Goal: Task Accomplishment & Management: Use online tool/utility

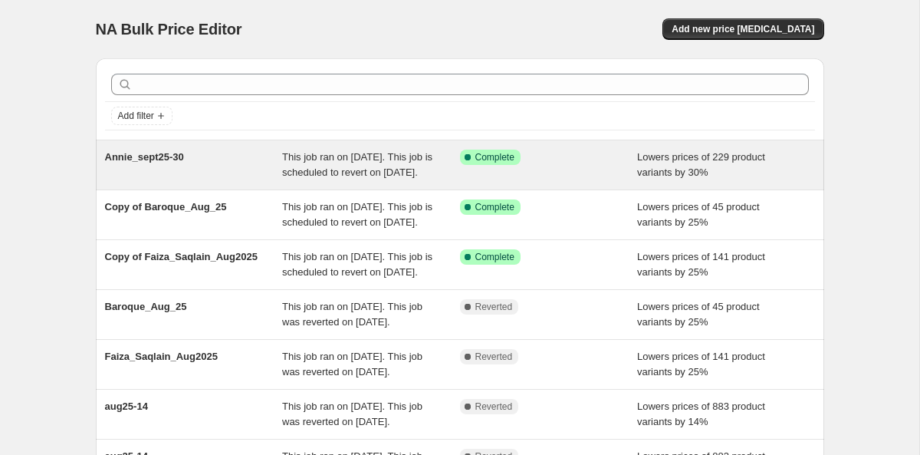
click at [163, 160] on span "Annie_sept25-30" at bounding box center [144, 157] width 79 height 12
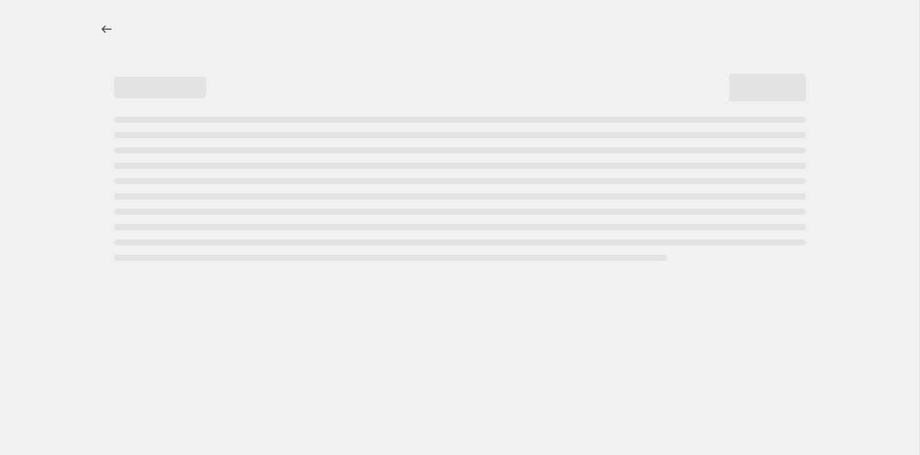
select select "percentage"
select select "tag"
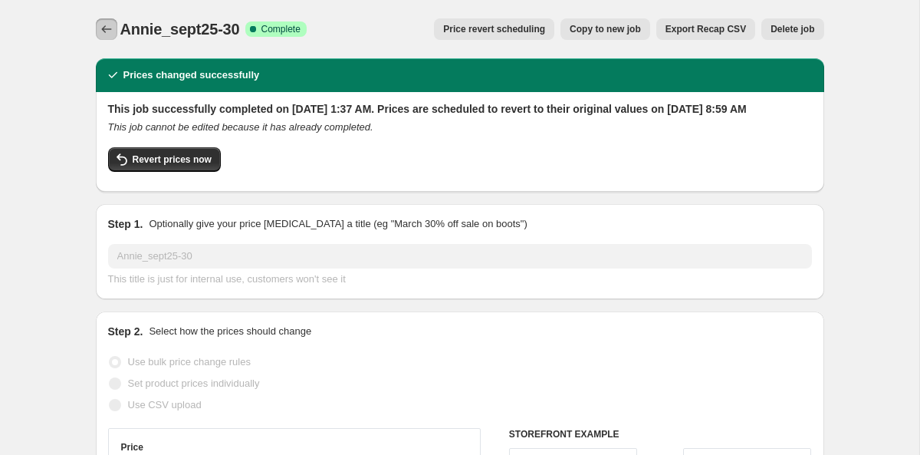
click at [108, 32] on icon "Price change jobs" at bounding box center [106, 28] width 15 height 15
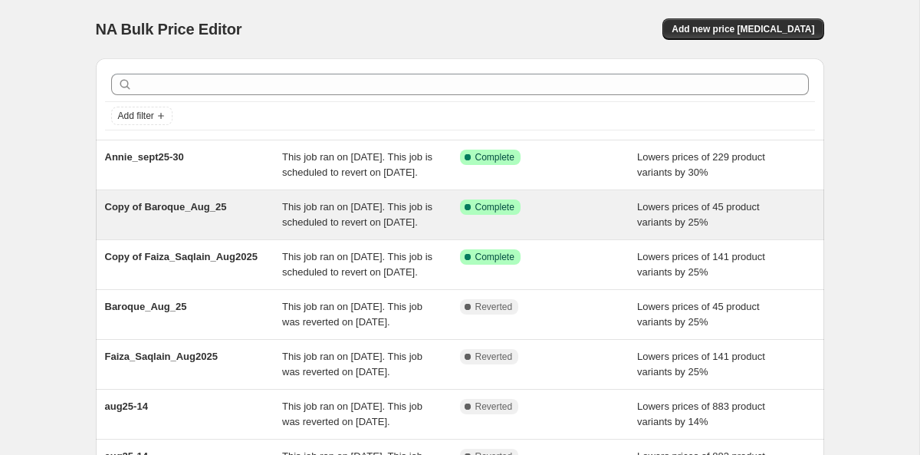
click at [170, 212] on span "Copy of Baroque_Aug_25" at bounding box center [166, 207] width 122 height 12
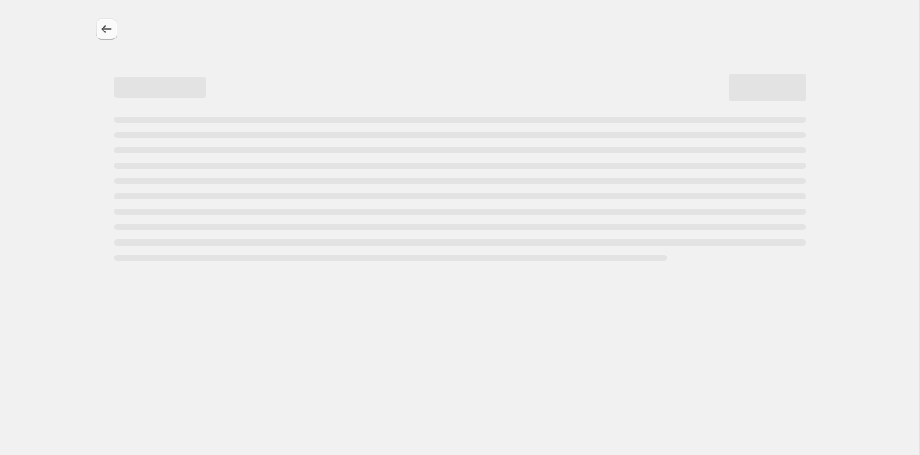
select select "percentage"
select select "tag"
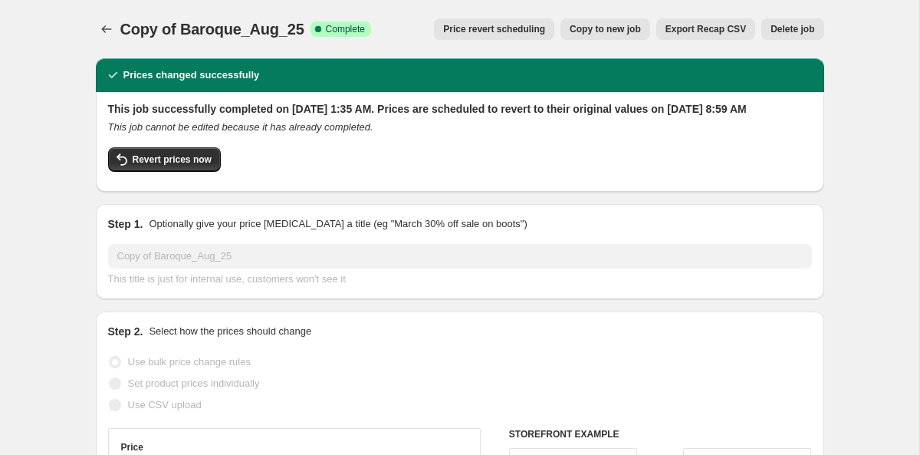
click at [438, 31] on button "Price revert scheduling" at bounding box center [494, 28] width 120 height 21
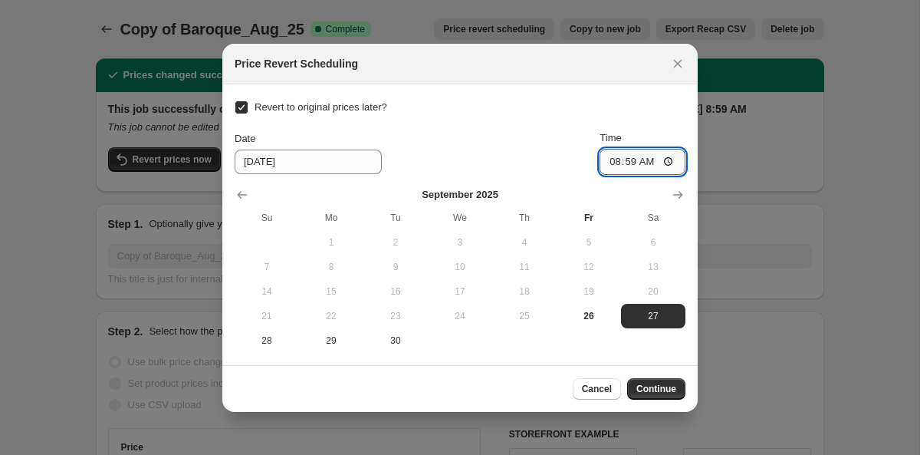
click at [613, 163] on input "08:59" at bounding box center [643, 162] width 86 height 26
click at [626, 165] on input "08:59" at bounding box center [643, 162] width 86 height 26
type input "08:30"
click at [664, 391] on span "Continue" at bounding box center [656, 389] width 40 height 12
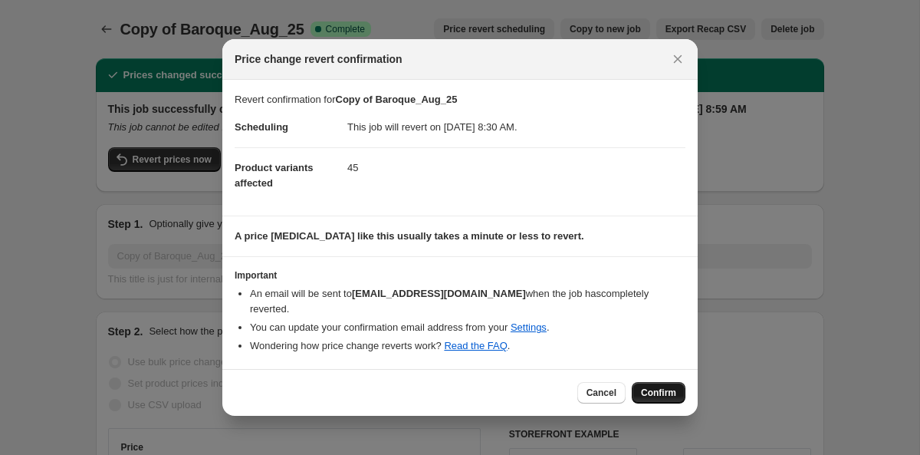
click at [651, 382] on button "Confirm" at bounding box center [659, 392] width 54 height 21
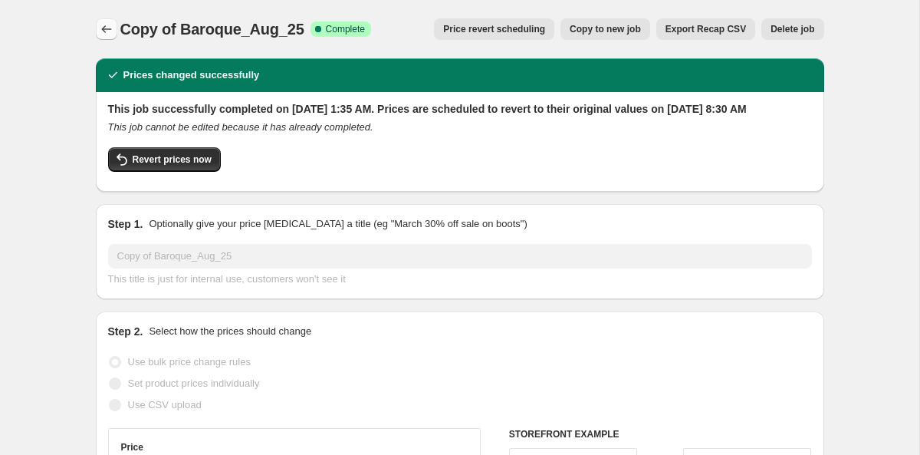
click at [117, 32] on button "Price change jobs" at bounding box center [106, 28] width 21 height 21
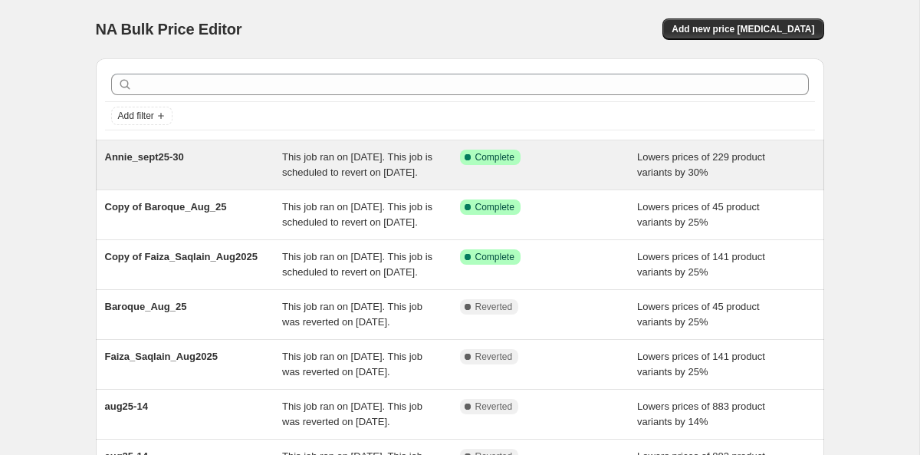
click at [154, 159] on span "Annie_sept25-30" at bounding box center [144, 157] width 79 height 12
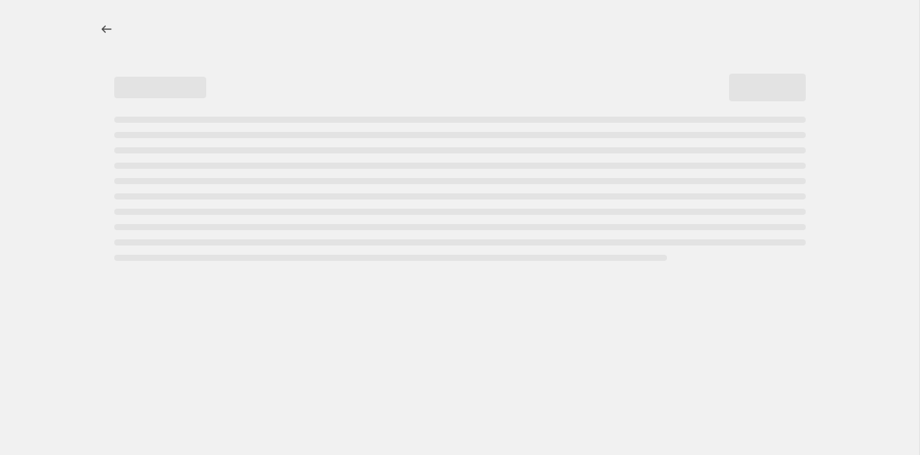
select select "percentage"
select select "tag"
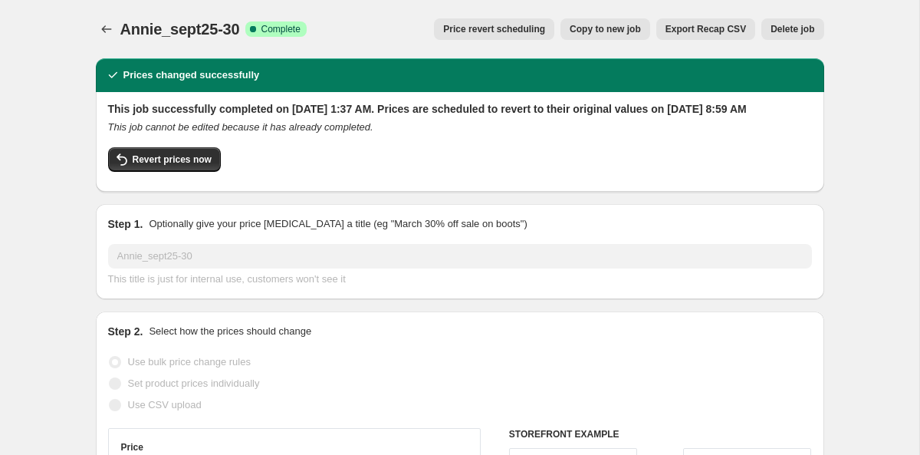
click at [508, 35] on button "Price revert scheduling" at bounding box center [494, 28] width 120 height 21
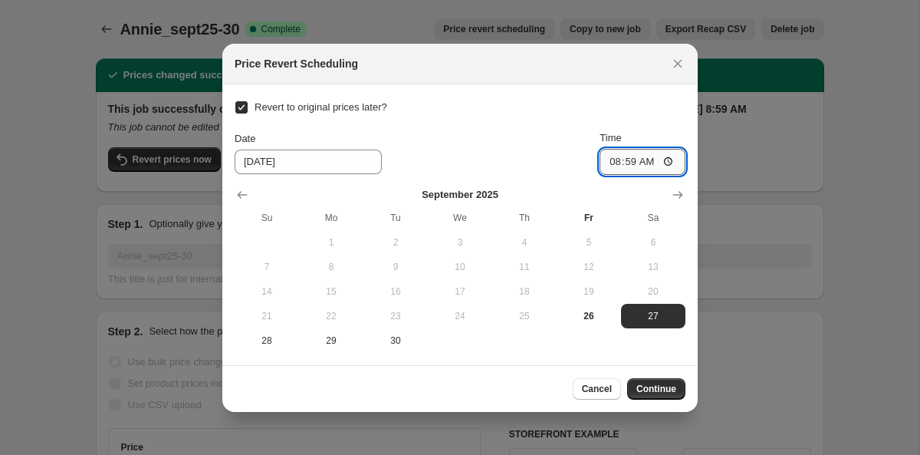
click at [624, 162] on input "08:59" at bounding box center [643, 162] width 86 height 26
type input "08:30"
click at [656, 386] on span "Continue" at bounding box center [656, 389] width 40 height 12
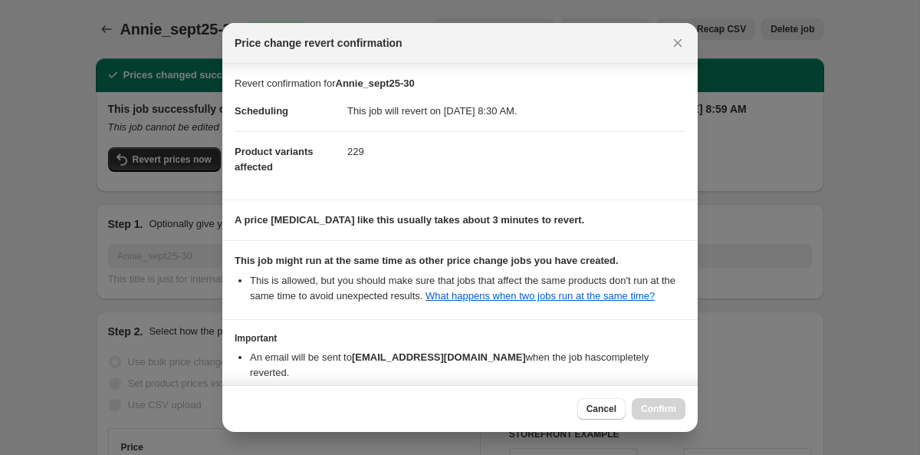
scroll to position [110, 0]
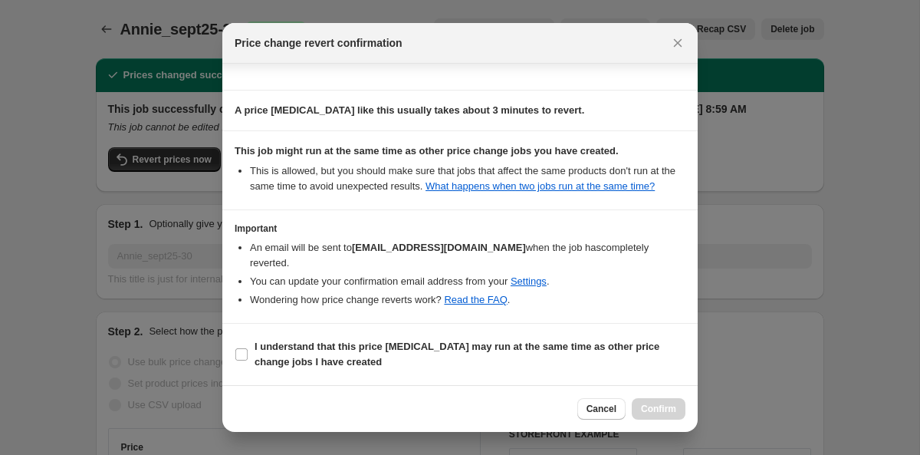
click at [416, 327] on section "I understand that this price [MEDICAL_DATA] may run at the same time as other p…" at bounding box center [459, 354] width 475 height 61
click at [399, 345] on b "I understand that this price [MEDICAL_DATA] may run at the same time as other p…" at bounding box center [457, 353] width 405 height 27
click at [248, 348] on input "I understand that this price [MEDICAL_DATA] may run at the same time as other p…" at bounding box center [241, 354] width 12 height 12
checkbox input "true"
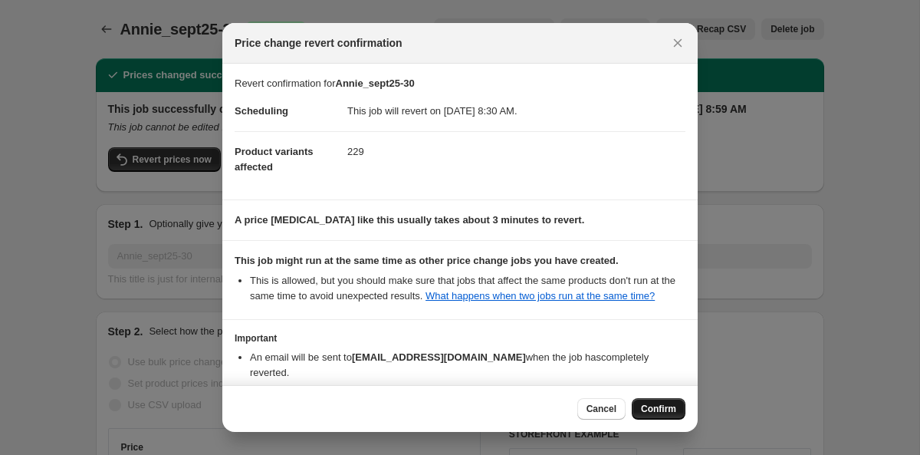
click at [671, 411] on span "Confirm" at bounding box center [658, 409] width 35 height 12
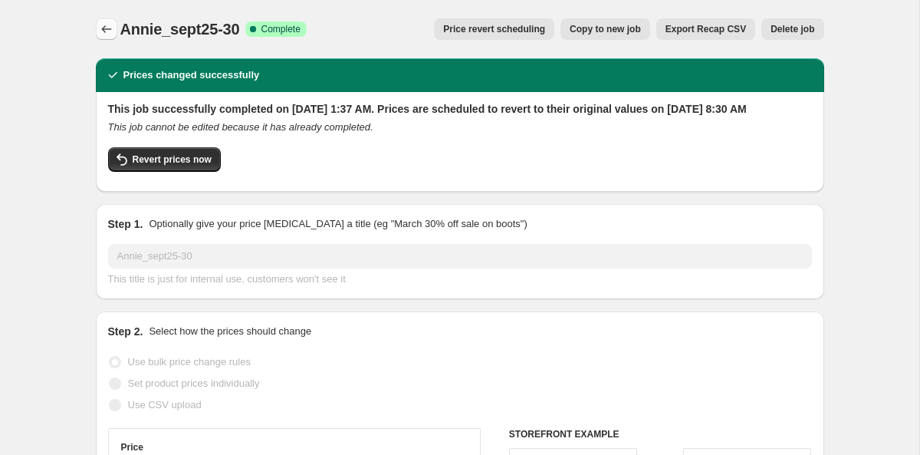
click at [106, 35] on icon "Price change jobs" at bounding box center [106, 28] width 15 height 15
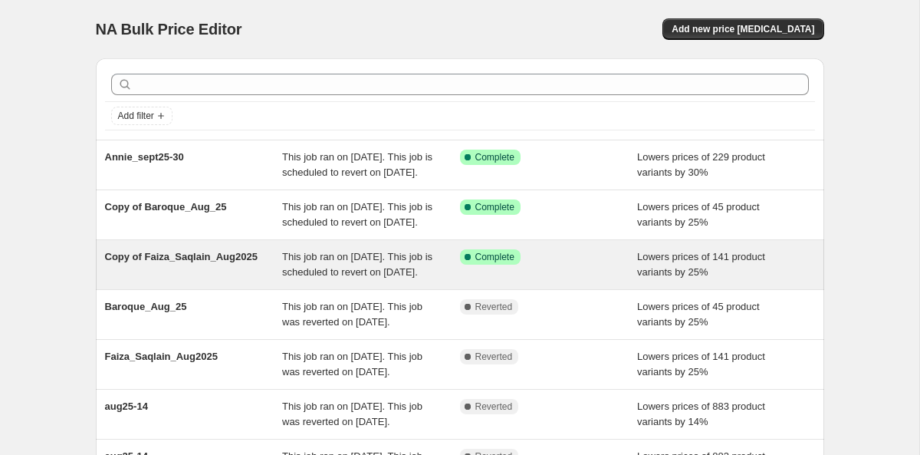
click at [192, 262] on span "Copy of Faiza_Saqlain_Aug2025" at bounding box center [181, 257] width 153 height 12
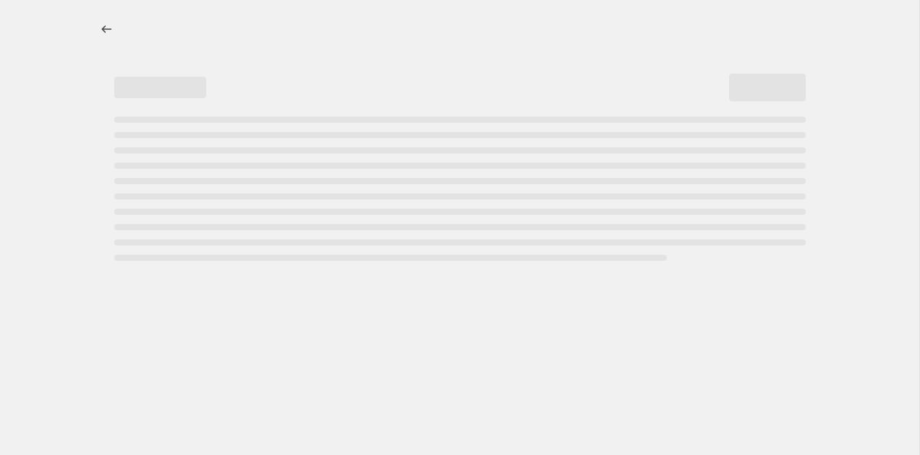
select select "percentage"
select select "tag"
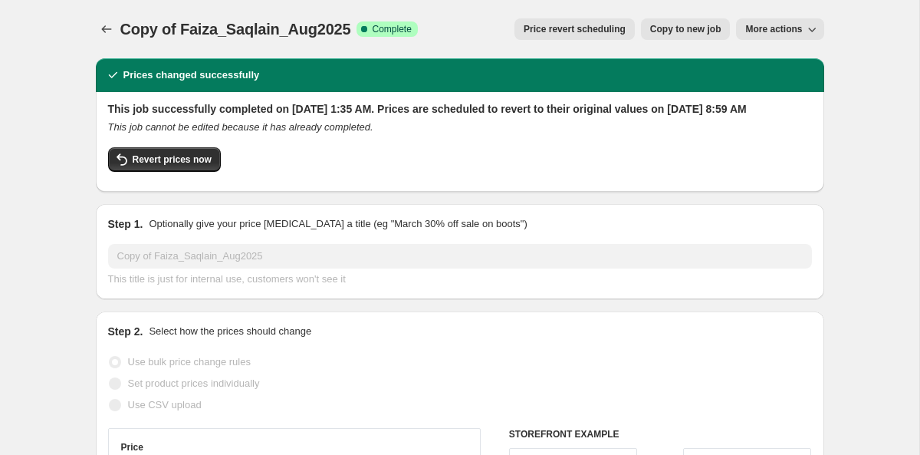
click at [614, 38] on button "Price revert scheduling" at bounding box center [574, 28] width 120 height 21
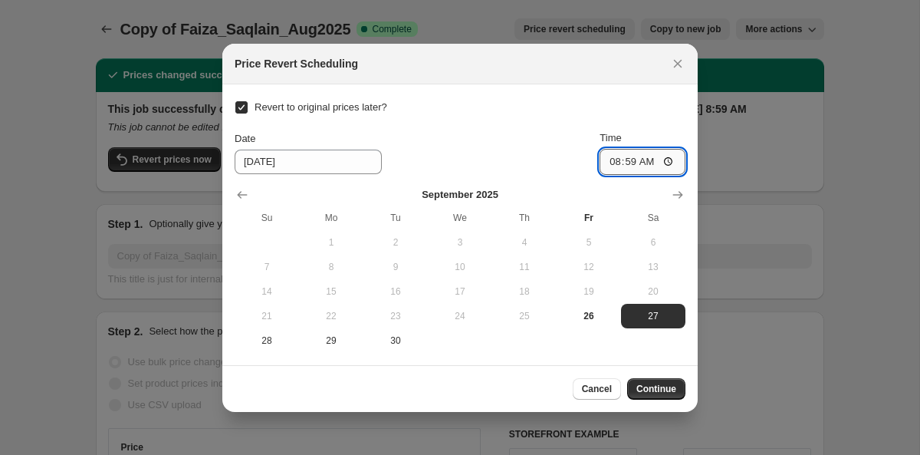
click at [629, 162] on input "08:59" at bounding box center [643, 162] width 86 height 26
type input "08:30"
click at [662, 392] on span "Continue" at bounding box center [656, 389] width 40 height 12
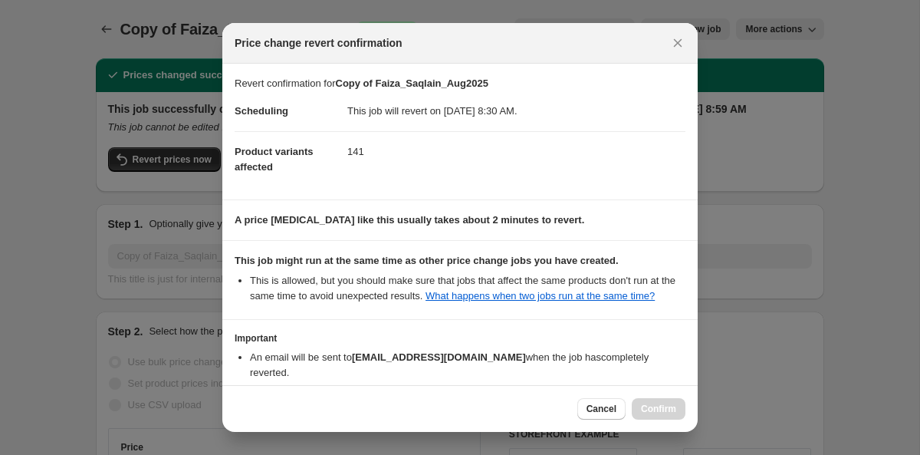
scroll to position [110, 0]
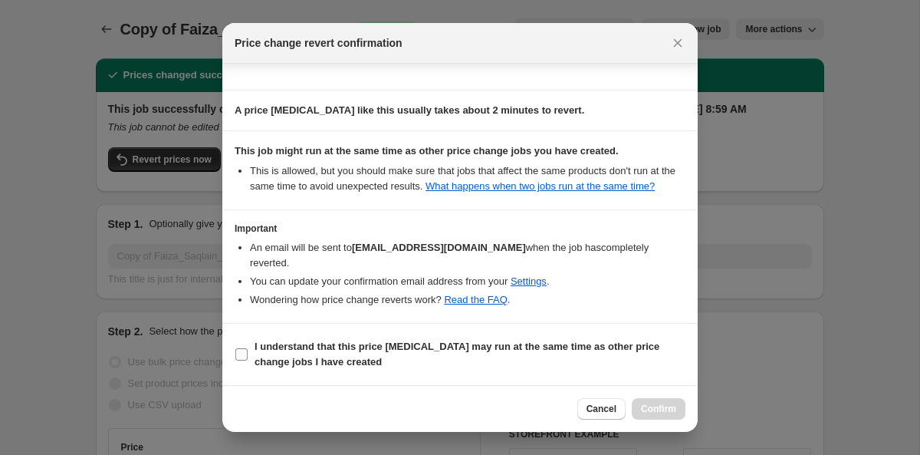
click at [365, 357] on span "I understand that this price [MEDICAL_DATA] may run at the same time as other p…" at bounding box center [470, 354] width 431 height 31
click at [248, 357] on input "I understand that this price [MEDICAL_DATA] may run at the same time as other p…" at bounding box center [241, 354] width 12 height 12
checkbox input "true"
click at [667, 415] on button "Confirm" at bounding box center [659, 408] width 54 height 21
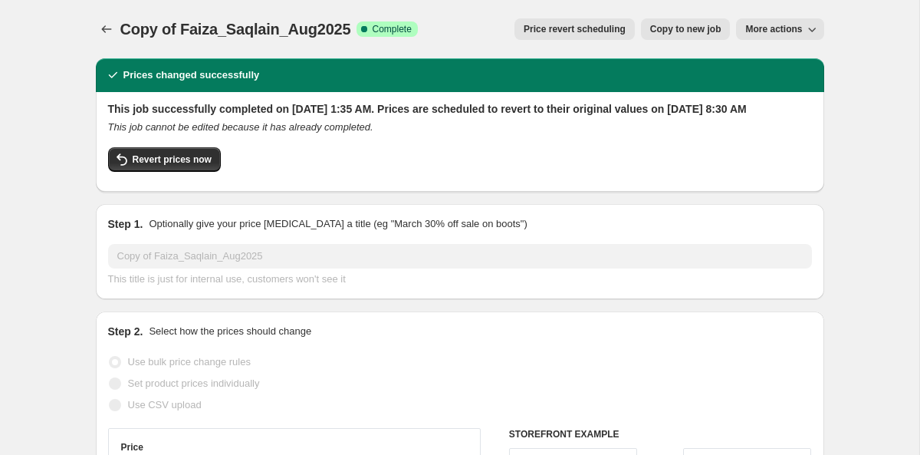
click at [111, 44] on div "Copy of Faiza_Saqlain_Aug2025. This page is ready Copy of Faiza_Saqlain_Aug2025…" at bounding box center [460, 29] width 728 height 58
click at [104, 28] on icon "Price change jobs" at bounding box center [106, 28] width 15 height 15
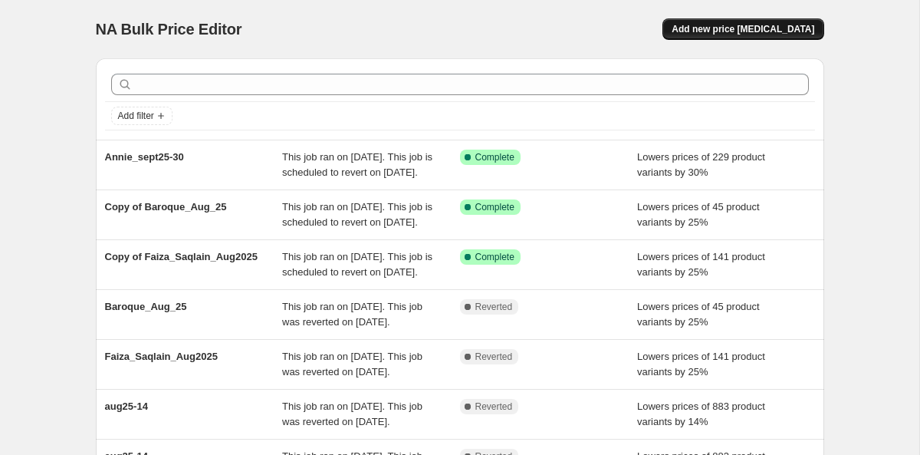
click at [745, 32] on span "Add new price [MEDICAL_DATA]" at bounding box center [743, 29] width 143 height 12
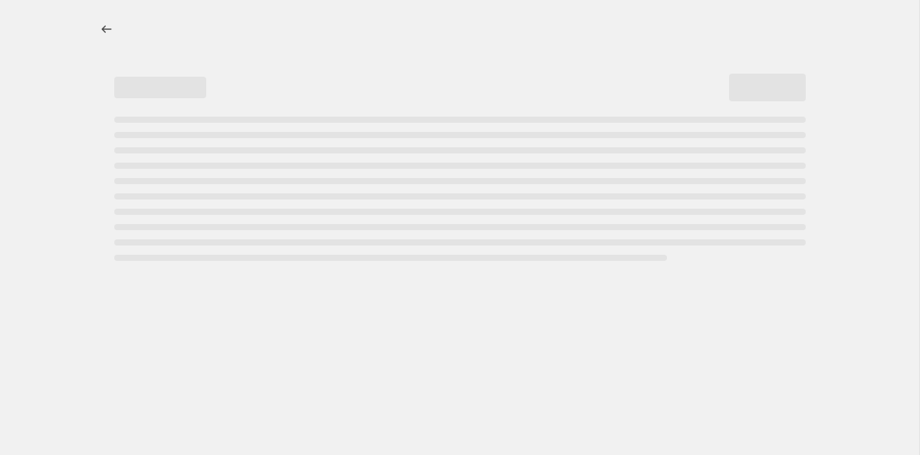
select select "percentage"
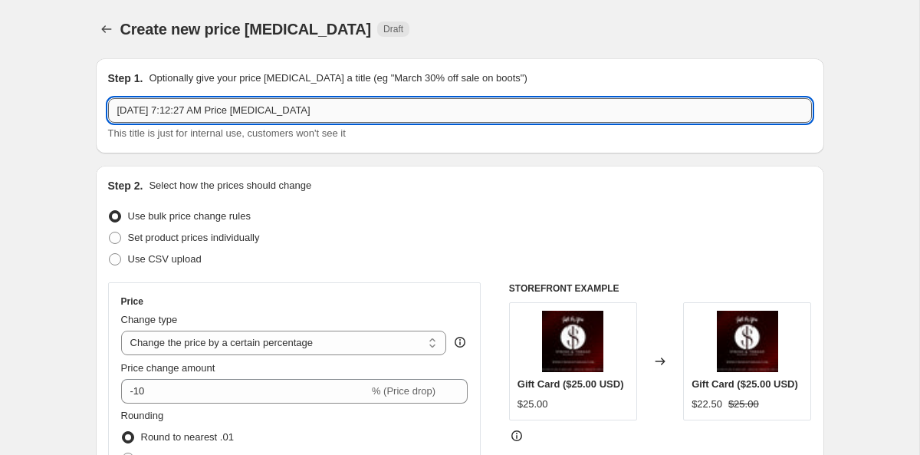
click at [335, 107] on input "[DATE] 7:12:27 AM Price [MEDICAL_DATA]" at bounding box center [460, 110] width 704 height 25
type input "FIS25-60"
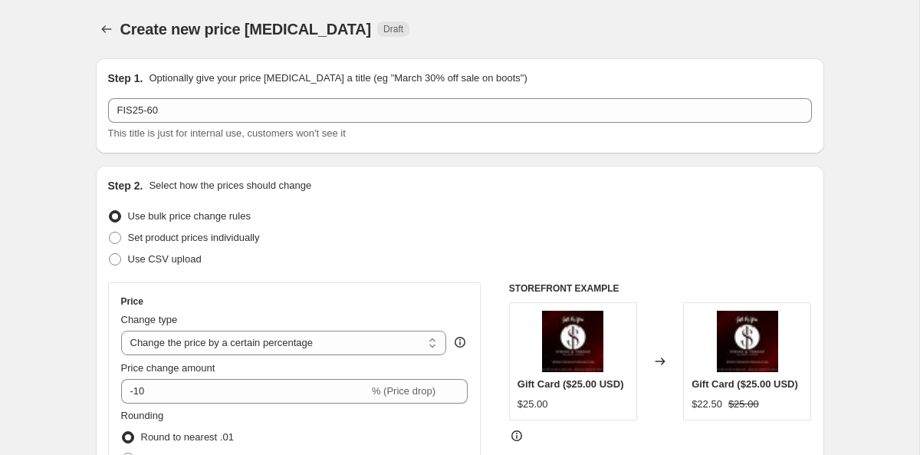
click at [233, 376] on div "Price change amount -10 % (Price drop)" at bounding box center [294, 381] width 347 height 43
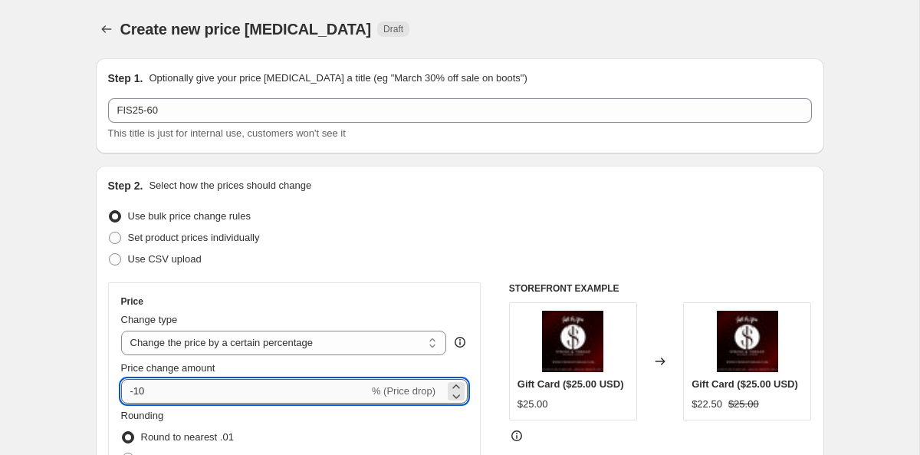
click at [196, 397] on input "-10" at bounding box center [245, 391] width 248 height 25
type input "-1"
type input "-60"
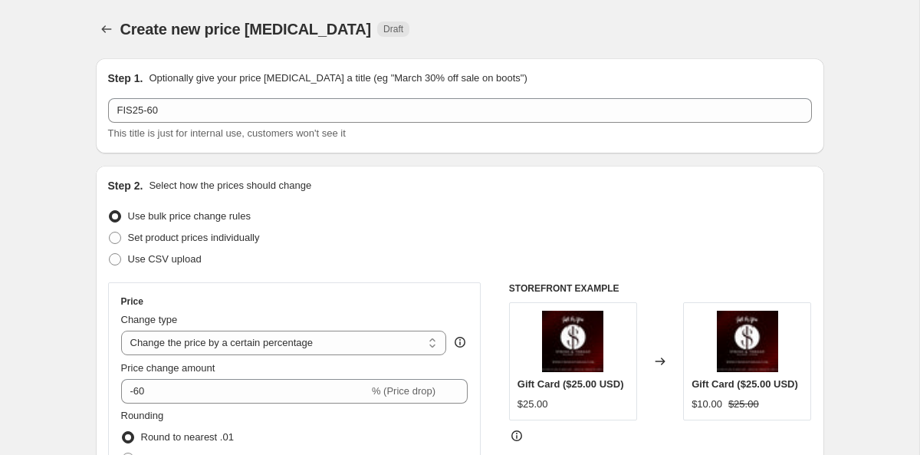
click at [328, 277] on div "Step 2. Select how the prices should change Use bulk price change rules Set pro…" at bounding box center [460, 435] width 704 height 514
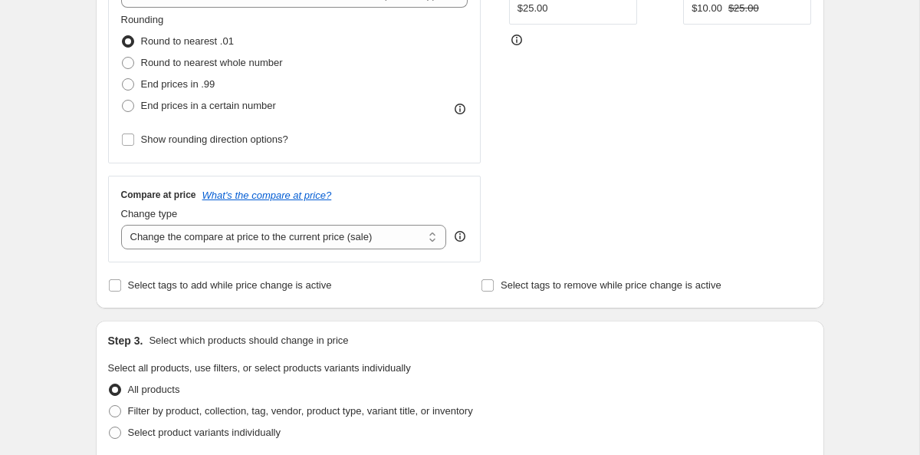
scroll to position [440, 0]
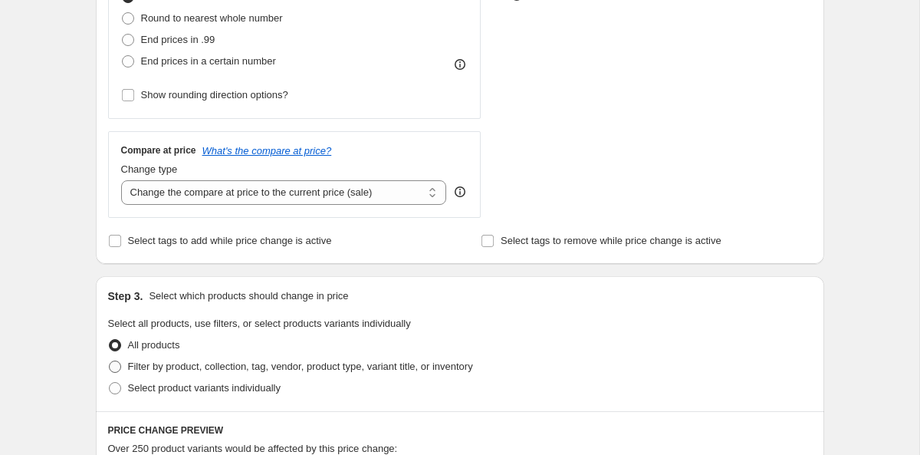
click at [215, 372] on span "Filter by product, collection, tag, vendor, product type, variant title, or inv…" at bounding box center [300, 366] width 345 height 12
click at [110, 361] on input "Filter by product, collection, tag, vendor, product type, variant title, or inv…" at bounding box center [109, 360] width 1 height 1
radio input "true"
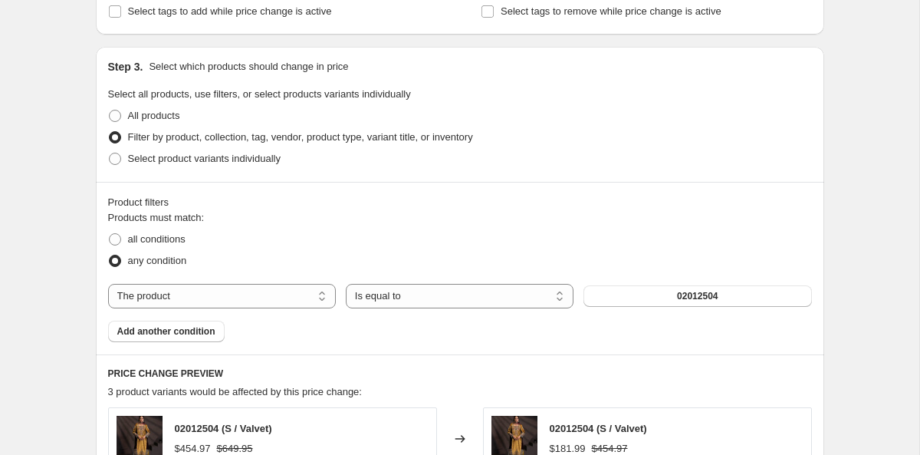
scroll to position [773, 0]
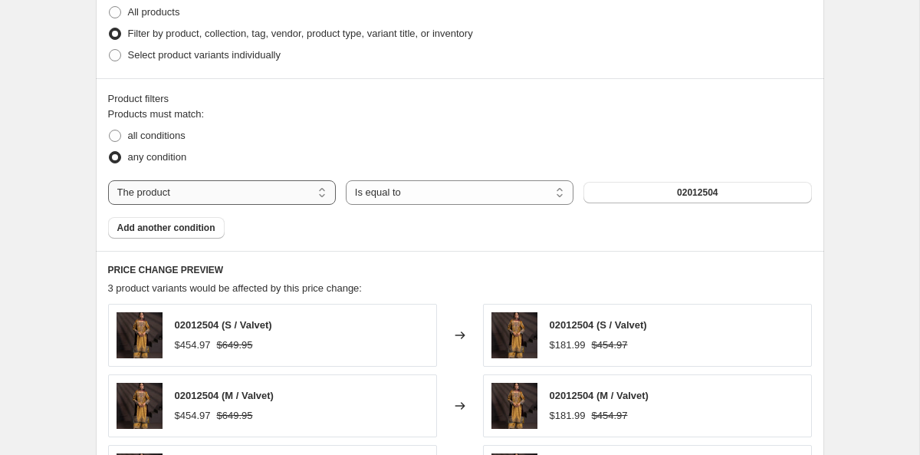
click at [255, 197] on select "The product The product's collection The product's tag The product's vendor The…" at bounding box center [222, 192] width 228 height 25
select select "tag"
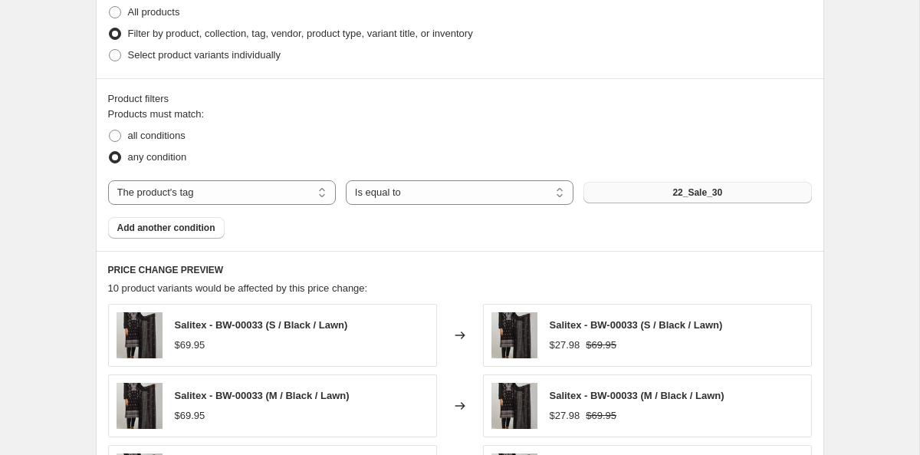
click at [634, 195] on button "22_Sale_30" at bounding box center [697, 192] width 228 height 21
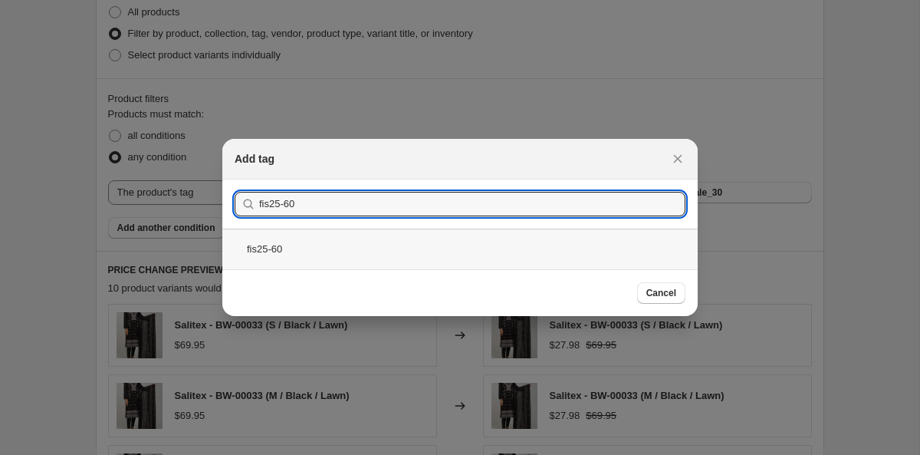
type input "fis25-60"
click at [274, 249] on div "fis25-60" at bounding box center [459, 248] width 475 height 41
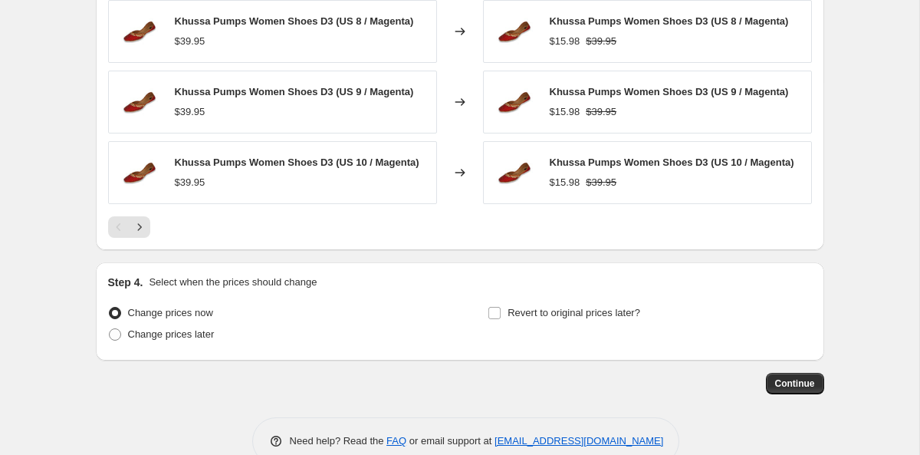
scroll to position [1250, 0]
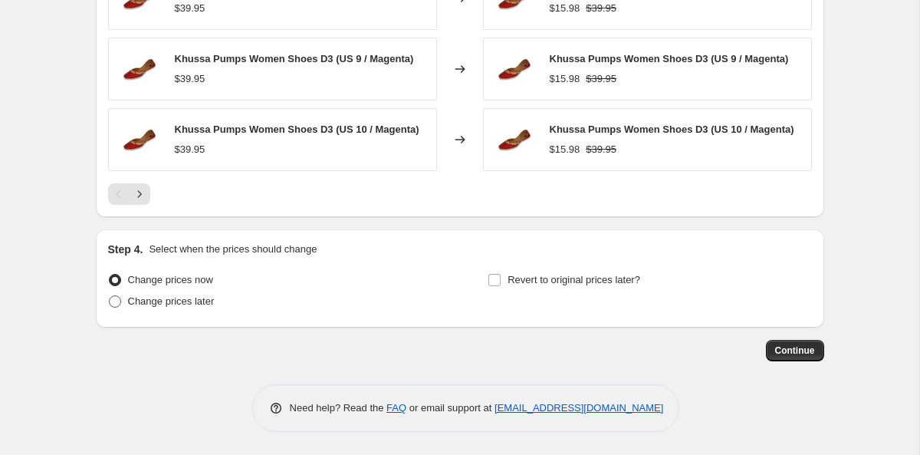
click at [205, 302] on span "Change prices later" at bounding box center [171, 301] width 87 height 12
click at [110, 296] on input "Change prices later" at bounding box center [109, 295] width 1 height 1
radio input "true"
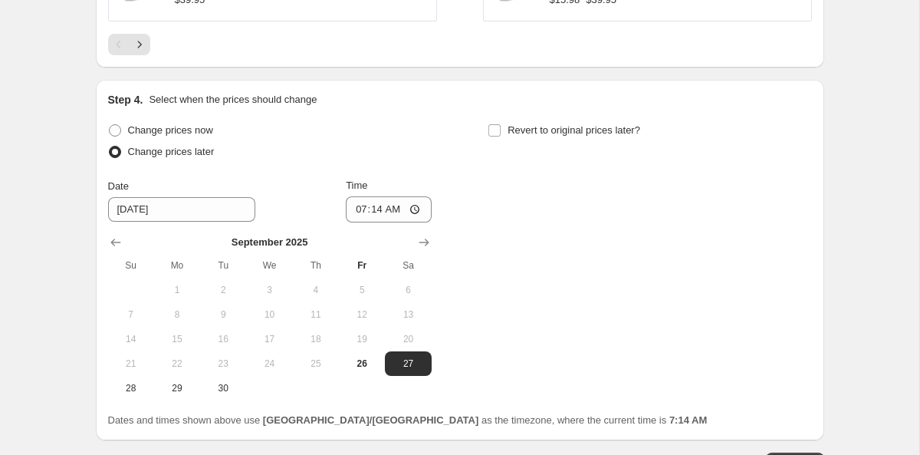
scroll to position [1431, 0]
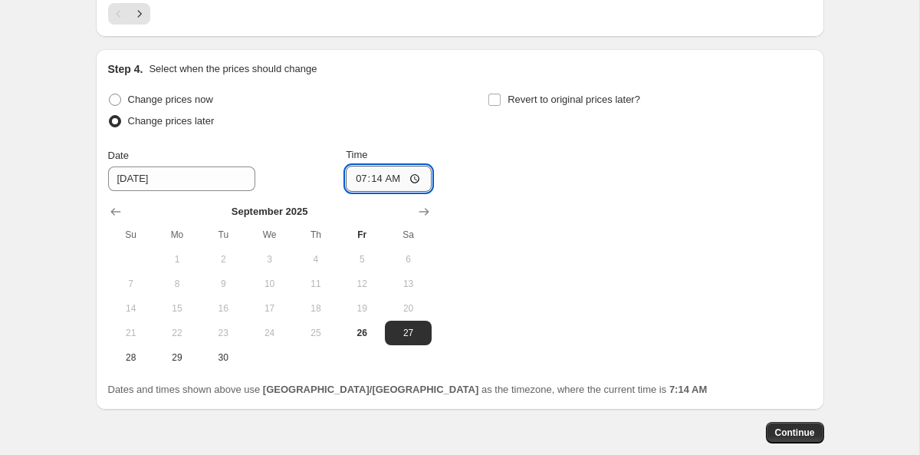
click at [356, 185] on input "07:14" at bounding box center [389, 179] width 86 height 26
click at [357, 180] on input "09:14" at bounding box center [389, 179] width 86 height 26
type input "08:55"
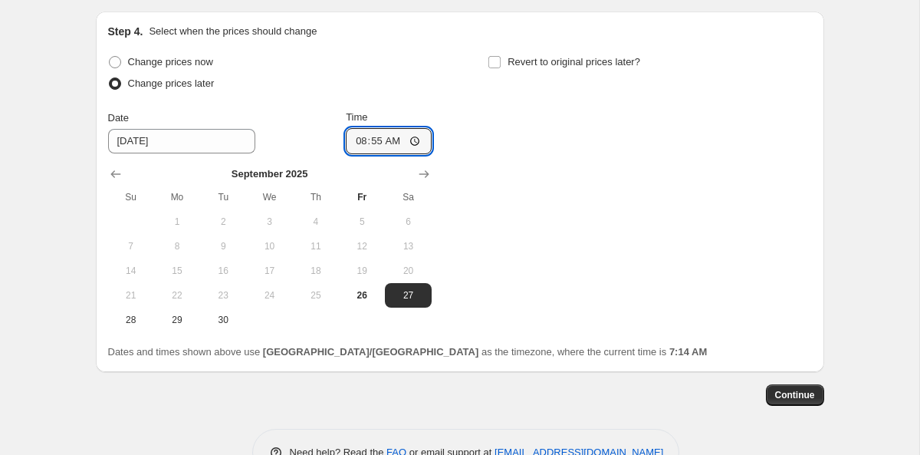
scroll to position [1470, 0]
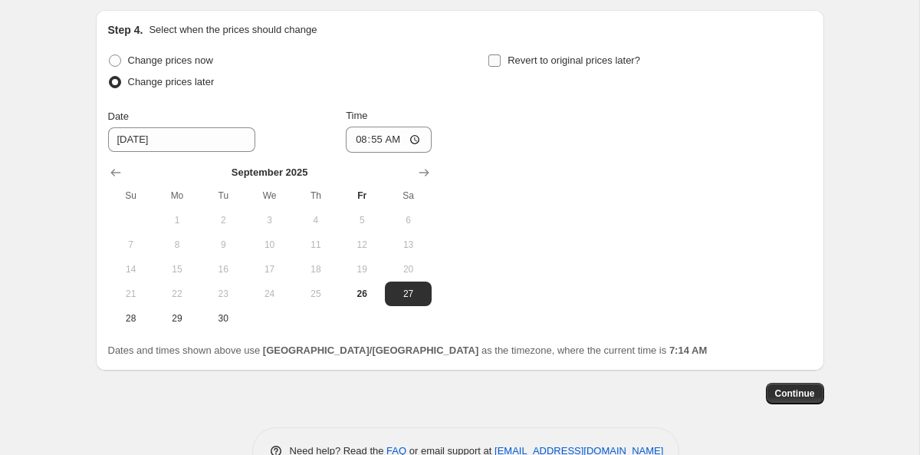
click at [543, 71] on label "Revert to original prices later?" at bounding box center [564, 60] width 153 height 21
click at [501, 67] on input "Revert to original prices later?" at bounding box center [494, 60] width 12 height 12
checkbox input "true"
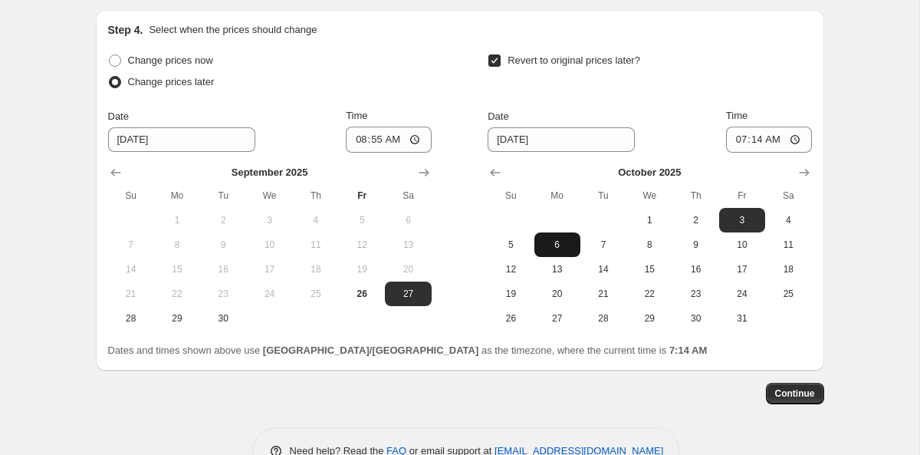
click at [554, 248] on span "6" at bounding box center [558, 244] width 34 height 12
type input "[DATE]"
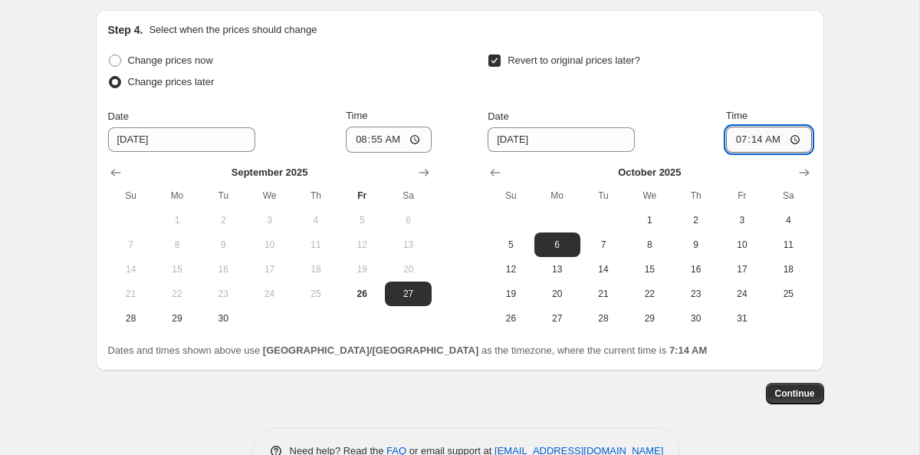
click at [734, 142] on input "07:14" at bounding box center [769, 140] width 86 height 26
type input "08:14"
click at [734, 142] on input "Time" at bounding box center [769, 140] width 86 height 26
type input "09:00"
click at [788, 391] on span "Continue" at bounding box center [795, 393] width 40 height 12
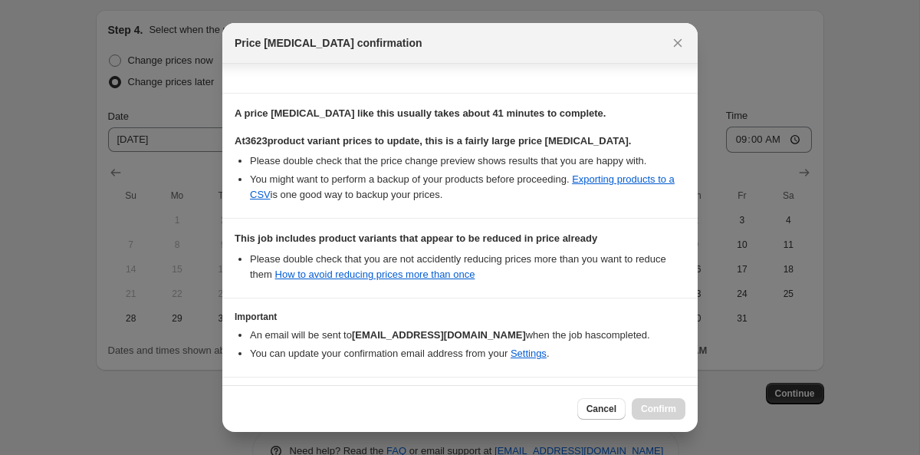
scroll to position [272, 0]
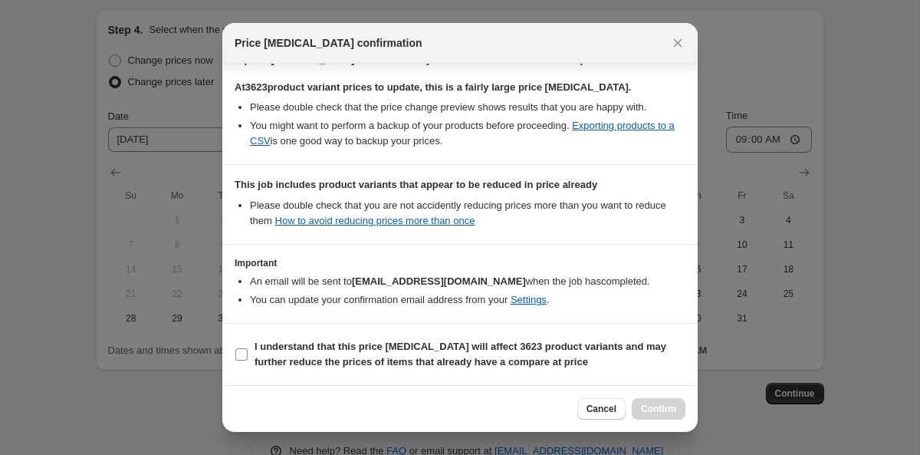
click at [242, 360] on input "I understand that this price [MEDICAL_DATA] will affect 3623 product variants a…" at bounding box center [241, 354] width 12 height 12
checkbox input "true"
click at [663, 409] on span "Confirm" at bounding box center [658, 409] width 35 height 12
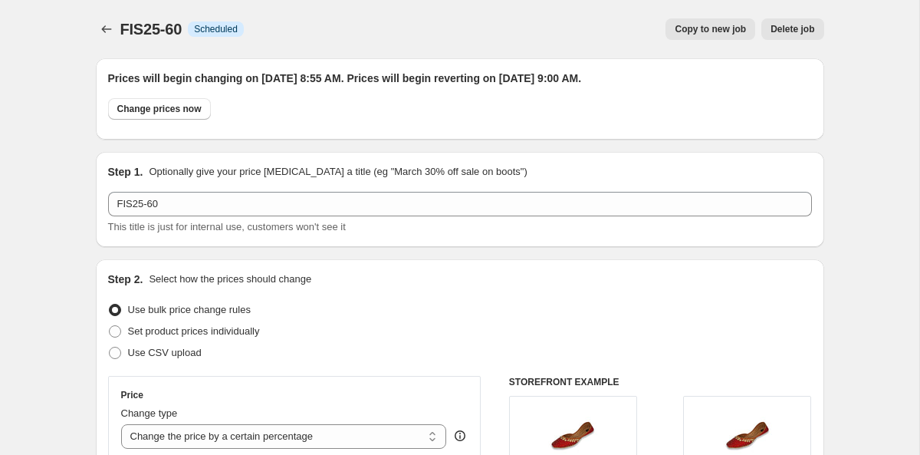
click at [705, 31] on span "Copy to new job" at bounding box center [710, 29] width 71 height 12
select select "percentage"
select select "tag"
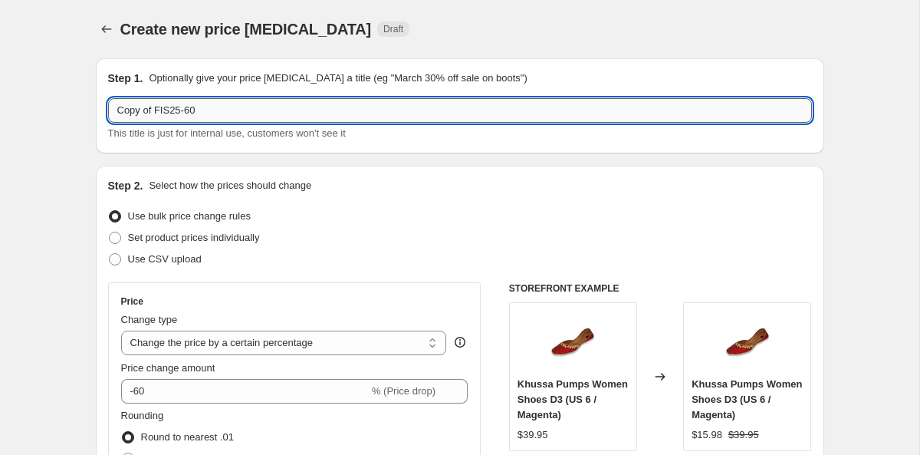
click at [249, 107] on input "Copy of FIS25-60" at bounding box center [460, 110] width 704 height 25
drag, startPoint x: 157, startPoint y: 111, endPoint x: 117, endPoint y: 111, distance: 39.9
click at [120, 111] on input "Copy of FIS25-50" at bounding box center [460, 110] width 704 height 25
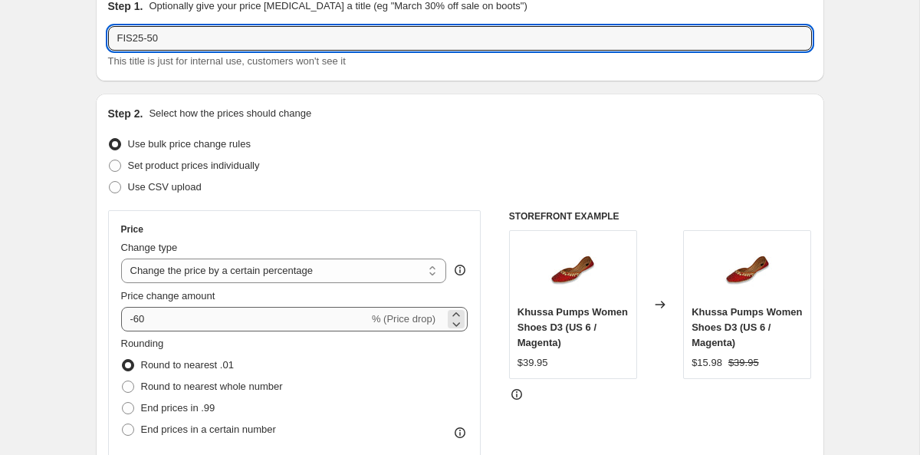
scroll to position [84, 0]
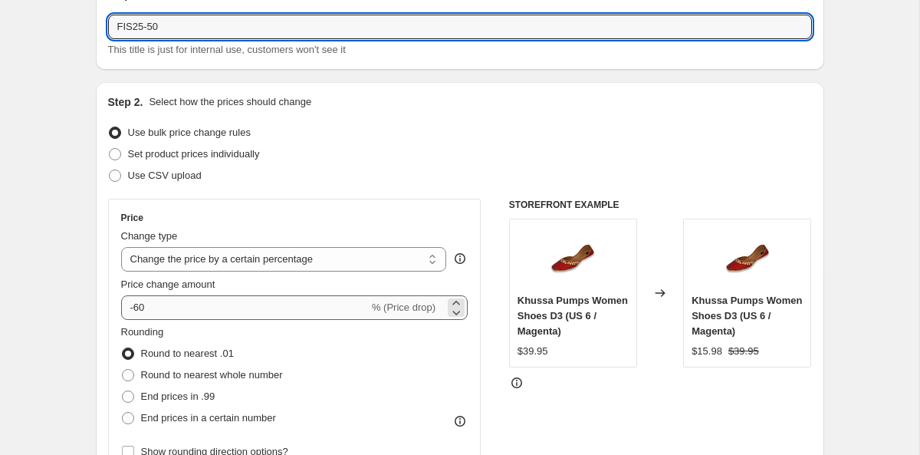
type input "FIS25-50"
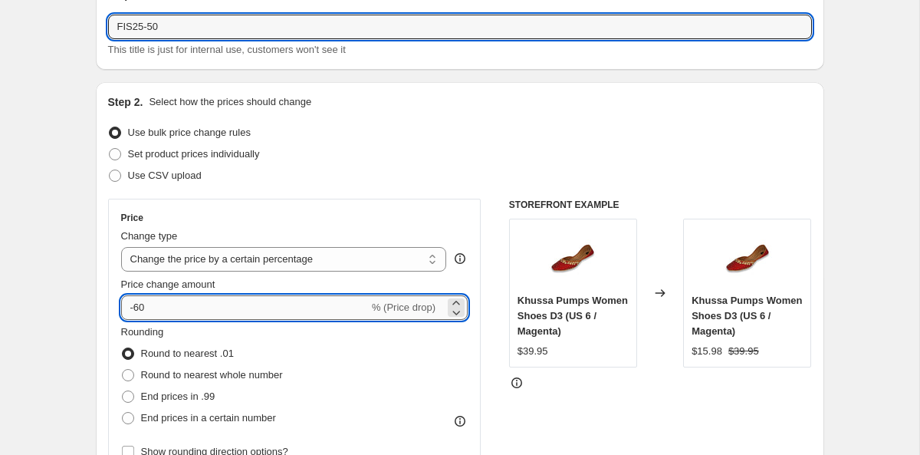
click at [138, 310] on input "-60" at bounding box center [245, 307] width 248 height 25
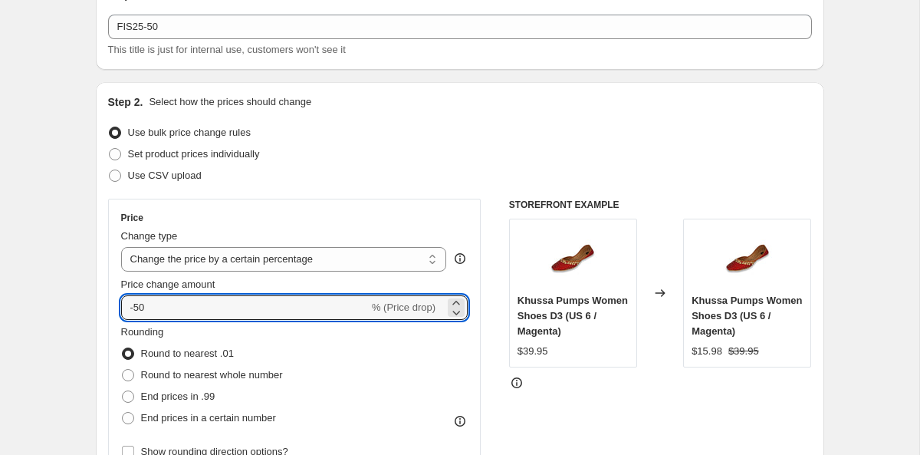
type input "-50"
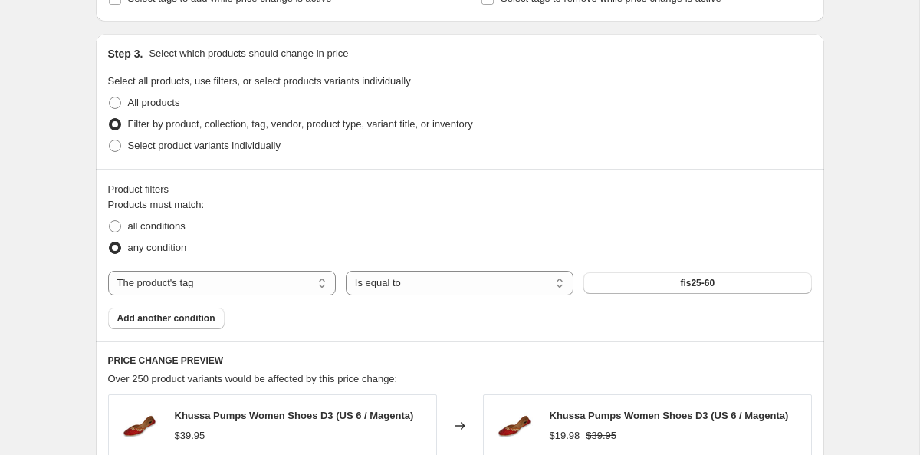
scroll to position [734, 0]
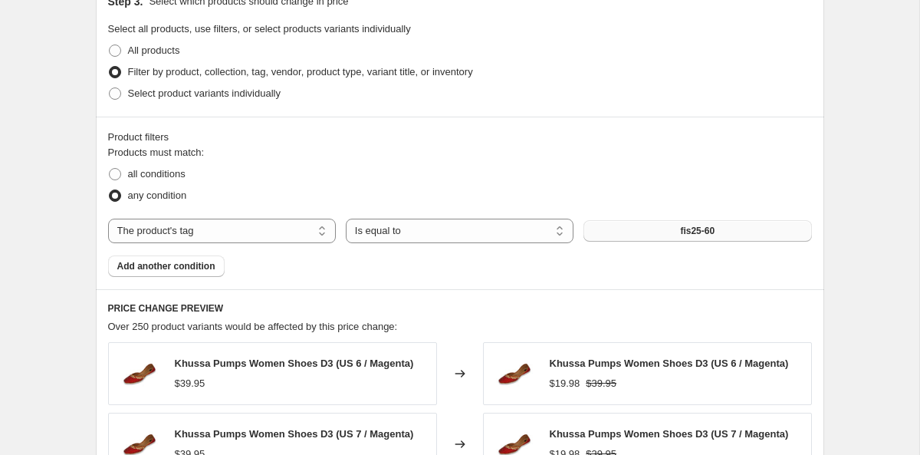
click at [653, 225] on button "fis25-60" at bounding box center [697, 230] width 228 height 21
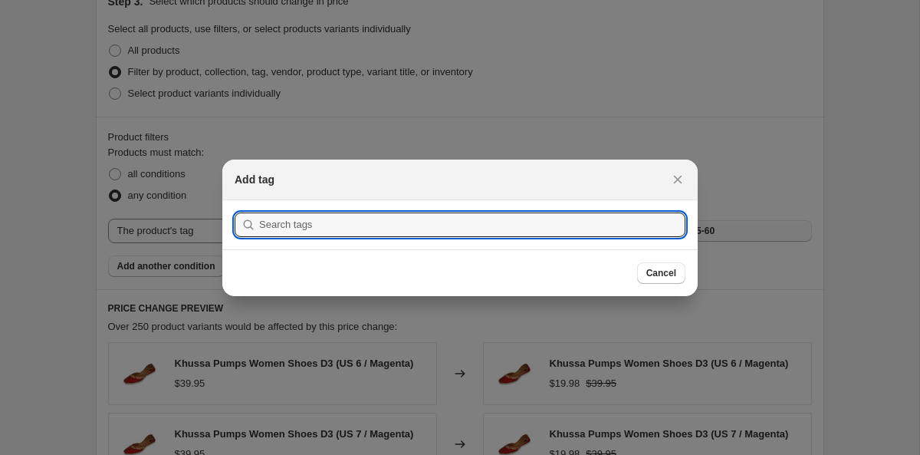
click at [653, 226] on input ":rgg:" at bounding box center [472, 224] width 426 height 25
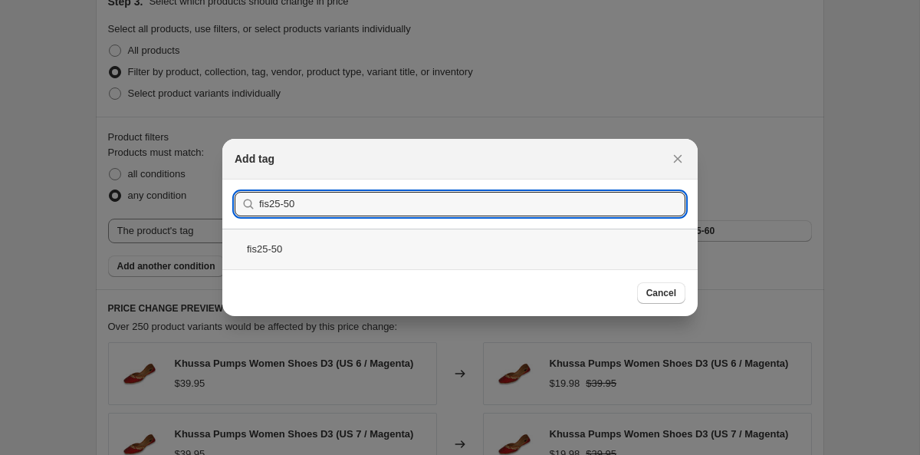
type input "fis25-50"
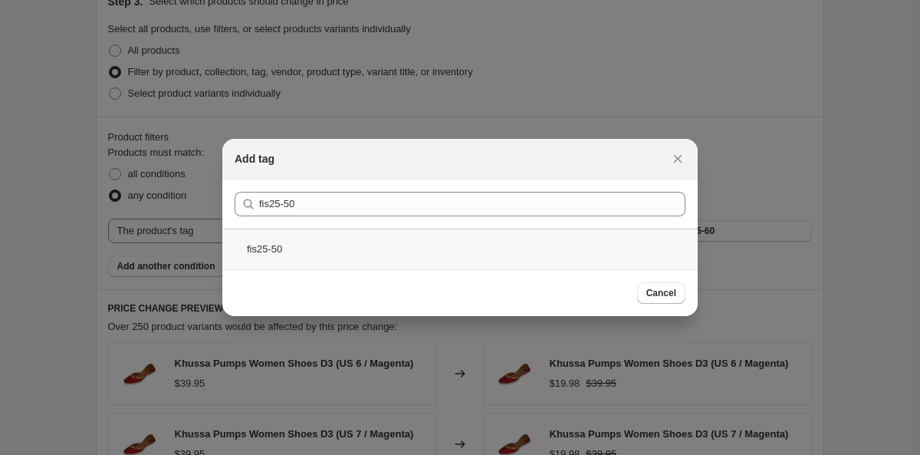
click at [268, 245] on div "fis25-50" at bounding box center [459, 248] width 475 height 41
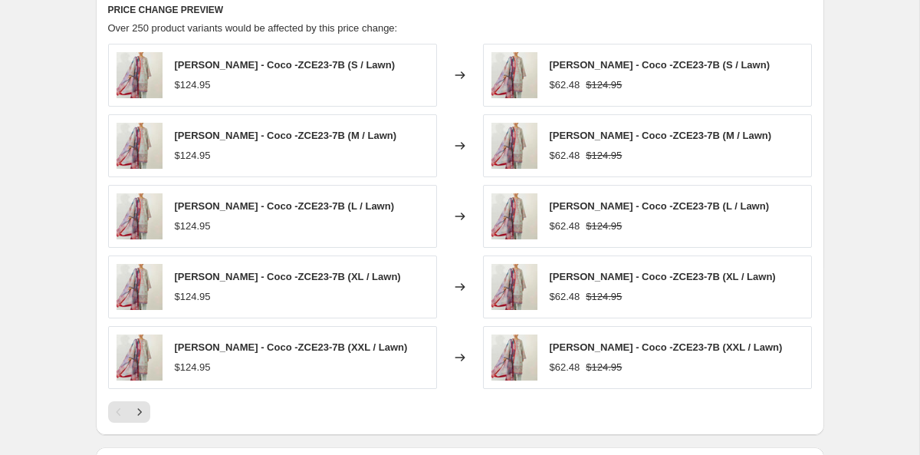
scroll to position [1250, 0]
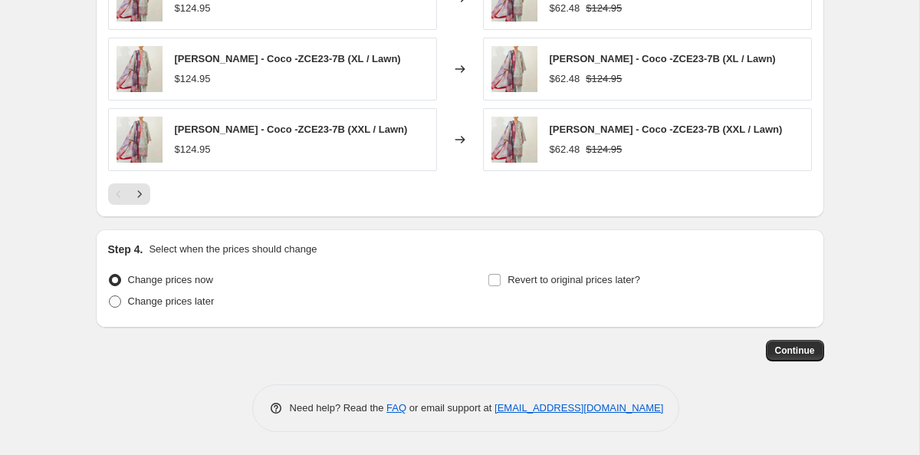
click at [198, 304] on span "Change prices later" at bounding box center [171, 301] width 87 height 12
click at [110, 296] on input "Change prices later" at bounding box center [109, 295] width 1 height 1
radio input "true"
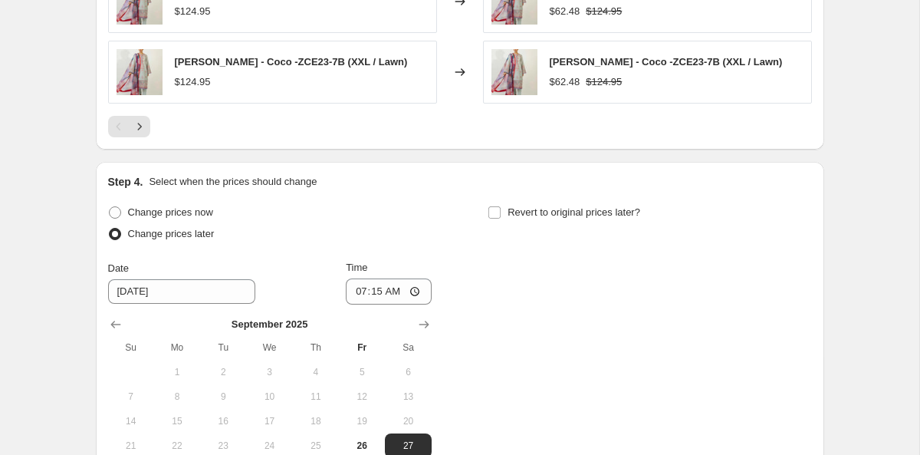
scroll to position [1415, 0]
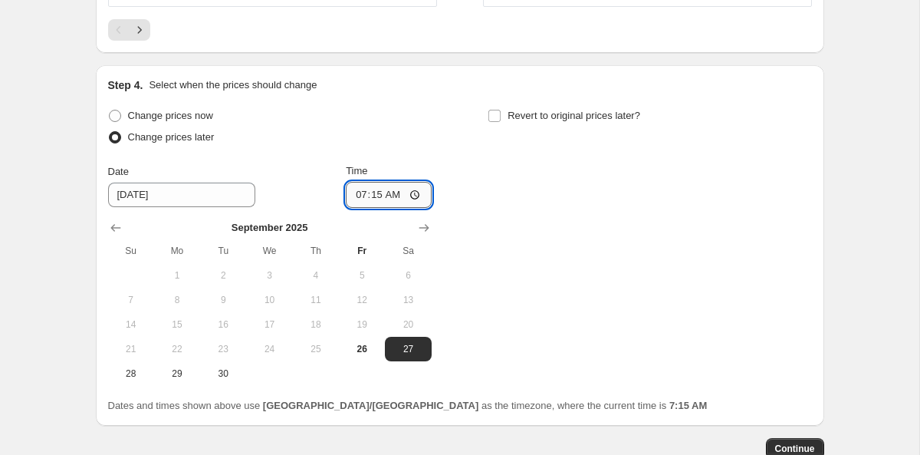
click at [357, 201] on input "07:15" at bounding box center [389, 195] width 86 height 26
type input "08:55"
click at [495, 116] on input "Revert to original prices later?" at bounding box center [494, 116] width 12 height 12
checkbox input "true"
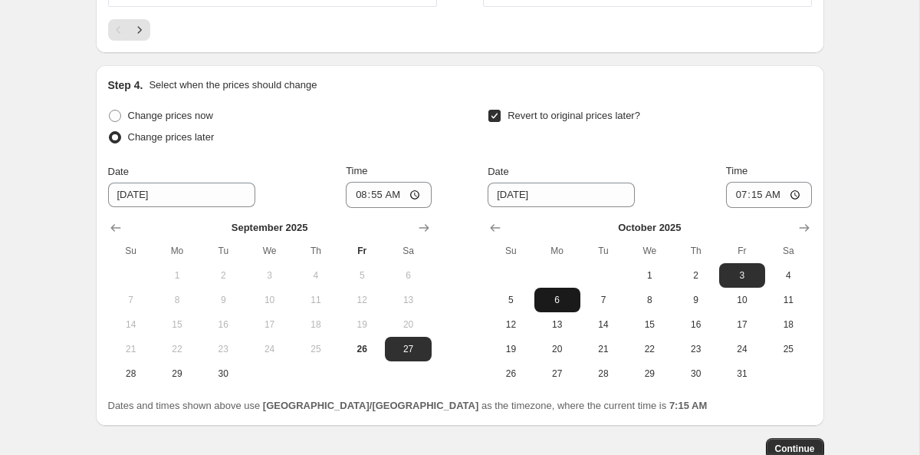
click at [563, 298] on span "6" at bounding box center [558, 300] width 34 height 12
type input "[DATE]"
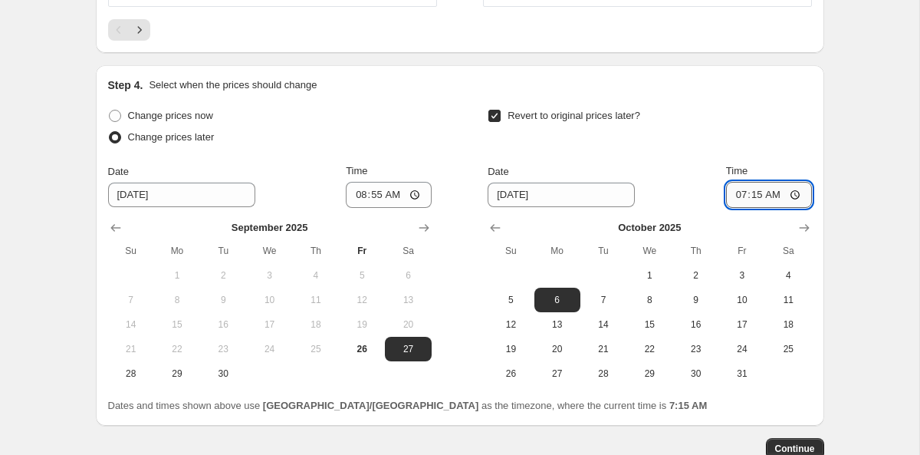
click at [740, 196] on input "07:15" at bounding box center [769, 195] width 86 height 26
click at [740, 196] on input "08:15" at bounding box center [769, 195] width 86 height 26
type input "09:00"
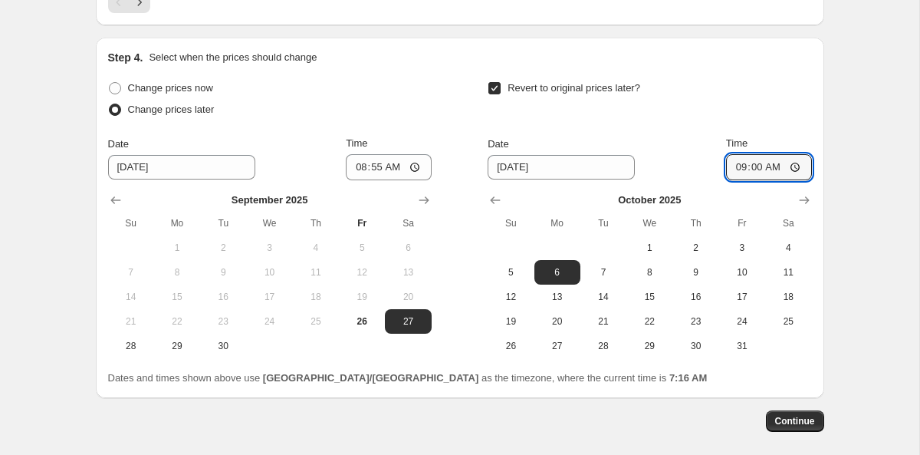
scroll to position [1461, 0]
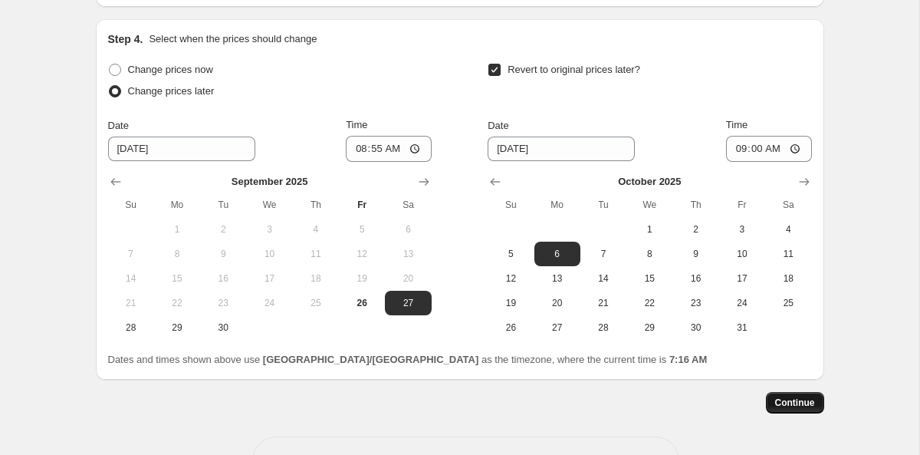
click at [816, 404] on button "Continue" at bounding box center [795, 402] width 58 height 21
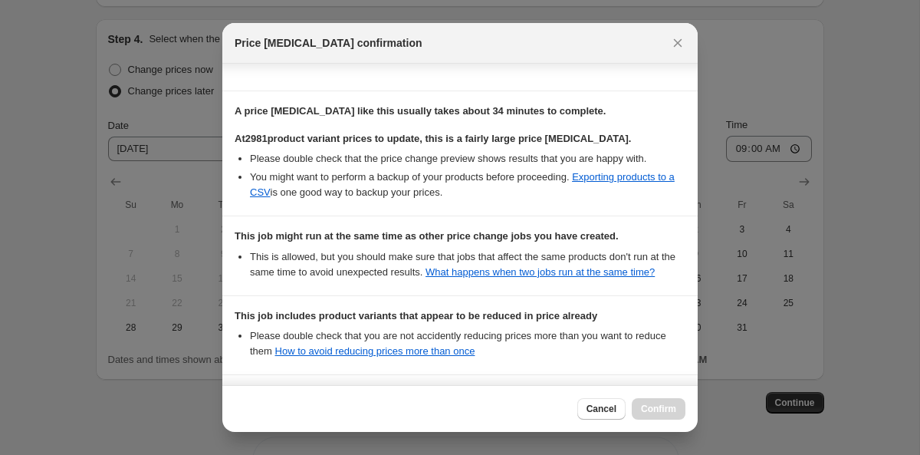
scroll to position [382, 0]
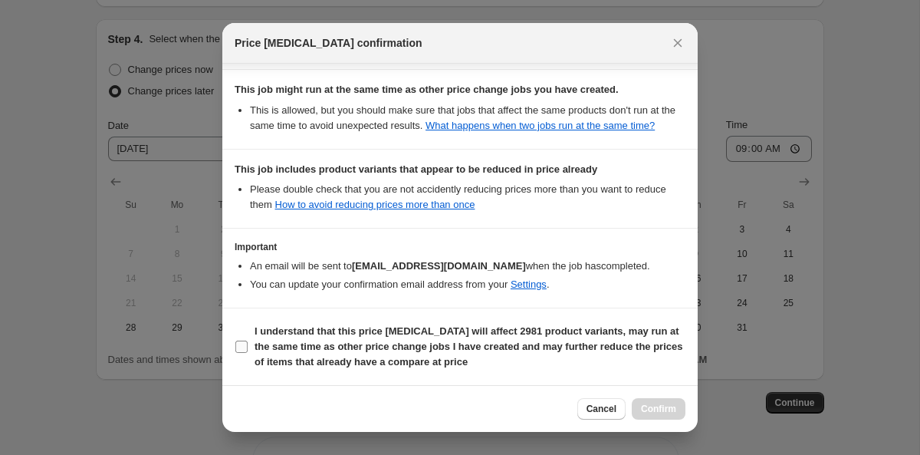
click at [355, 347] on b "I understand that this price [MEDICAL_DATA] will affect 2981 product variants, …" at bounding box center [469, 346] width 428 height 42
click at [248, 347] on input "I understand that this price [MEDICAL_DATA] will affect 2981 product variants, …" at bounding box center [241, 346] width 12 height 12
checkbox input "true"
click at [648, 411] on span "Confirm" at bounding box center [658, 409] width 35 height 12
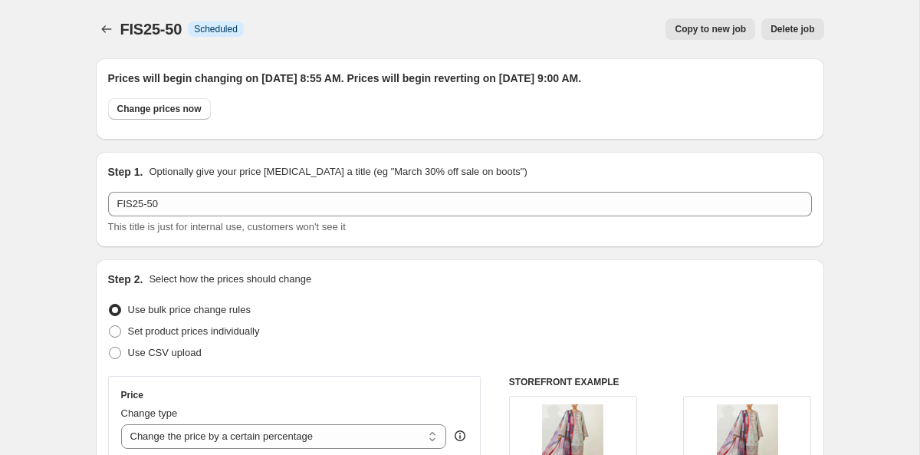
click at [721, 26] on span "Copy to new job" at bounding box center [710, 29] width 71 height 12
select select "percentage"
select select "tag"
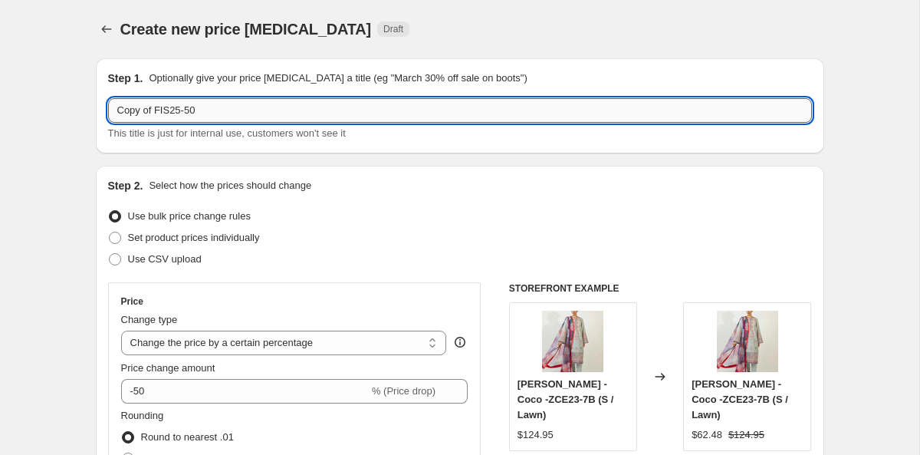
click at [245, 112] on input "Copy of FIS25-50" at bounding box center [460, 110] width 704 height 25
paste input "fis25-2"
type input "f"
click at [153, 107] on input "Copy of FIS25-50" at bounding box center [460, 110] width 704 height 25
drag, startPoint x: 156, startPoint y: 109, endPoint x: 96, endPoint y: 109, distance: 60.6
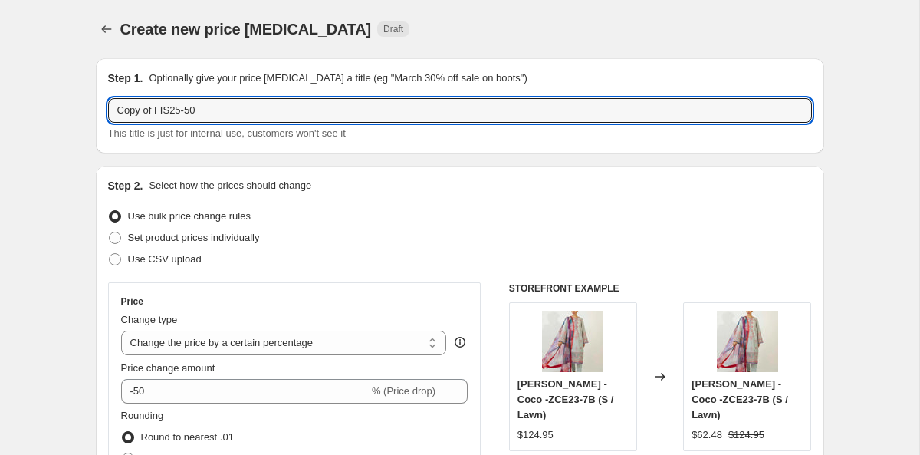
click at [100, 109] on div "Step 1. Optionally give your price [MEDICAL_DATA] a title (eg "March 30% off sa…" at bounding box center [460, 105] width 728 height 95
click at [190, 100] on input "FIS25-50" at bounding box center [460, 110] width 704 height 25
click at [169, 113] on input "FIS25-50" at bounding box center [460, 110] width 704 height 25
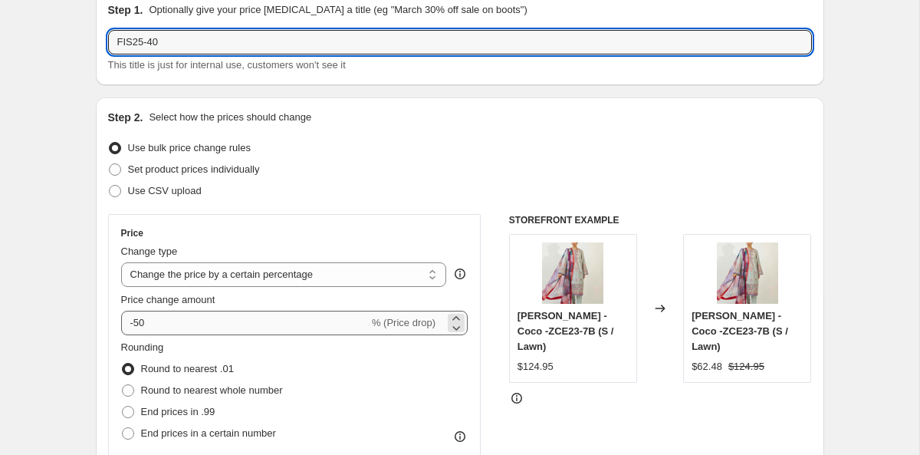
scroll to position [87, 0]
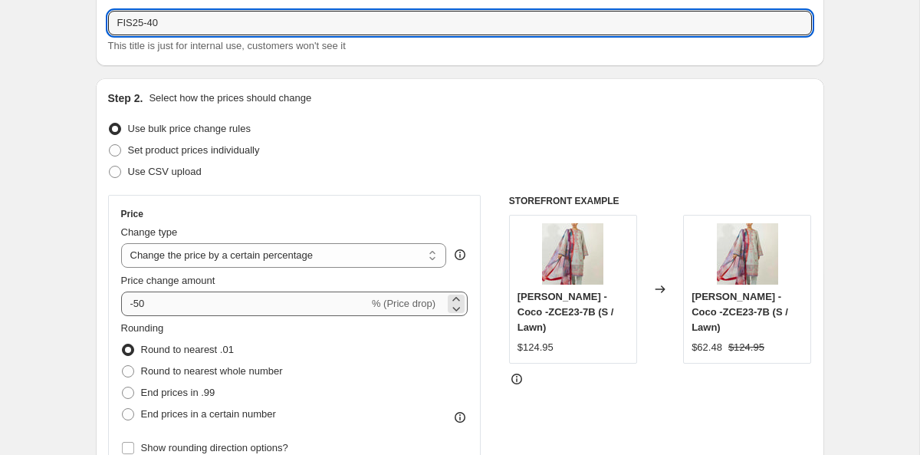
type input "FIS25-40"
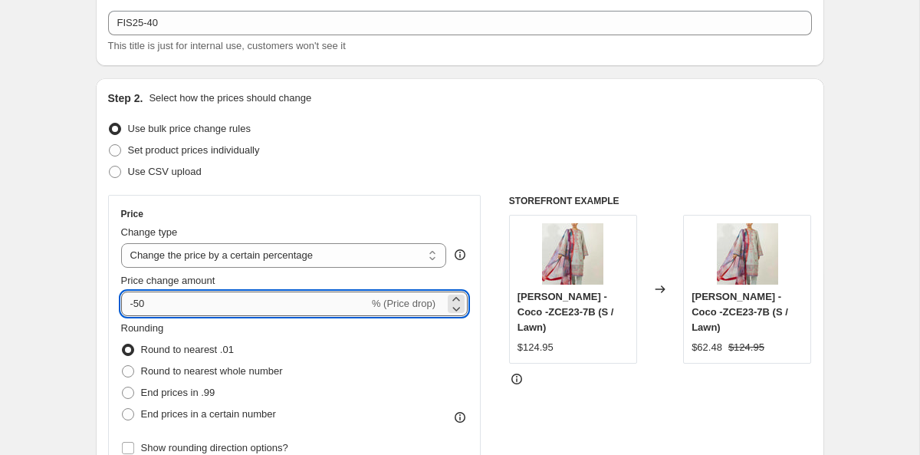
click at [140, 304] on input "-50" at bounding box center [245, 303] width 248 height 25
type input "-40"
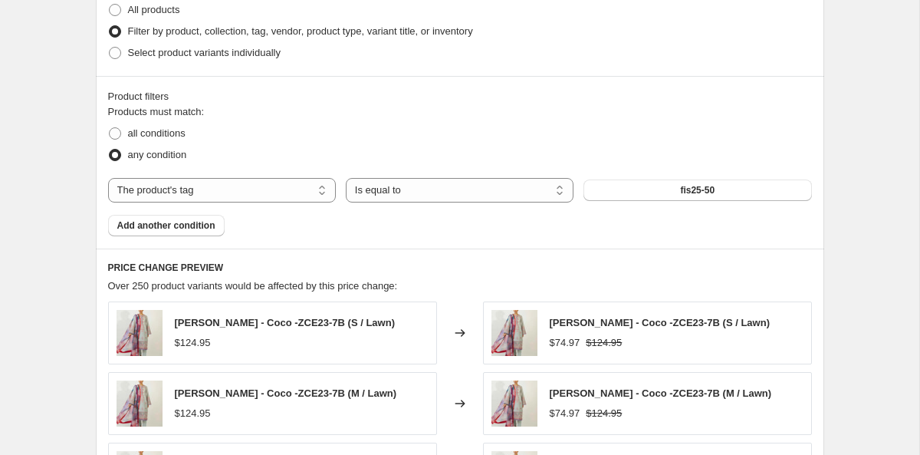
scroll to position [807, 0]
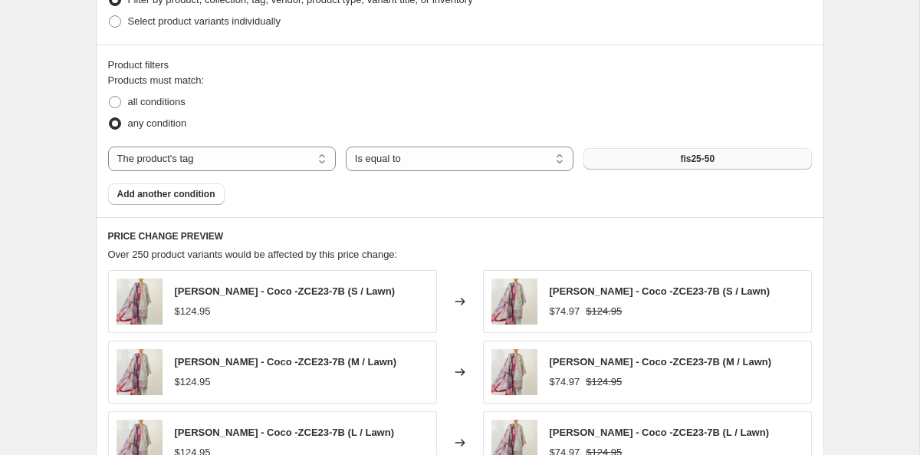
click at [612, 150] on button "fis25-50" at bounding box center [697, 158] width 228 height 21
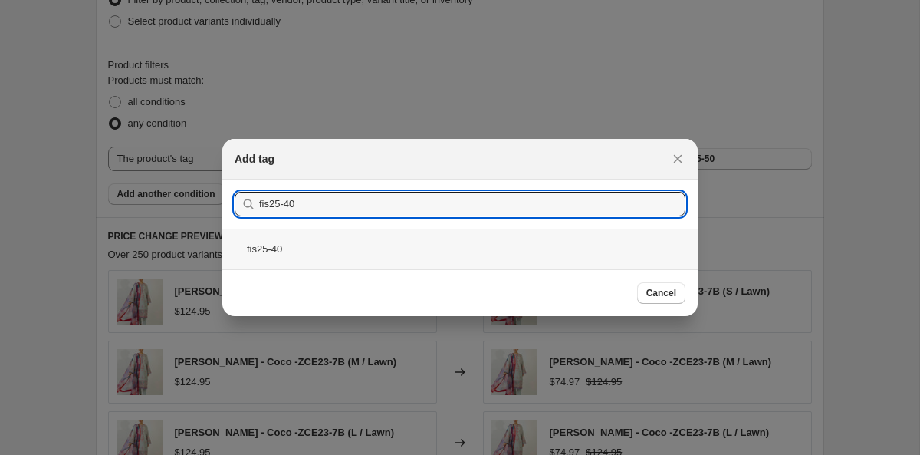
type input "fis25-40"
click at [292, 241] on div "fis25-40" at bounding box center [459, 248] width 475 height 41
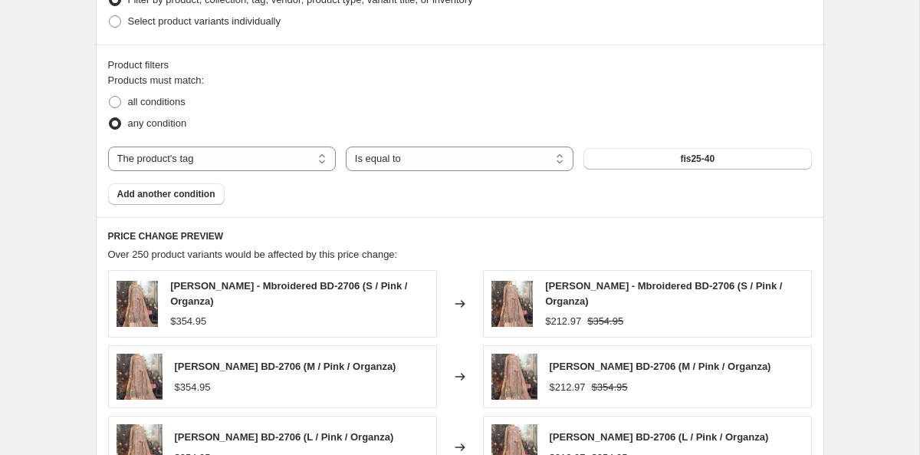
scroll to position [1255, 0]
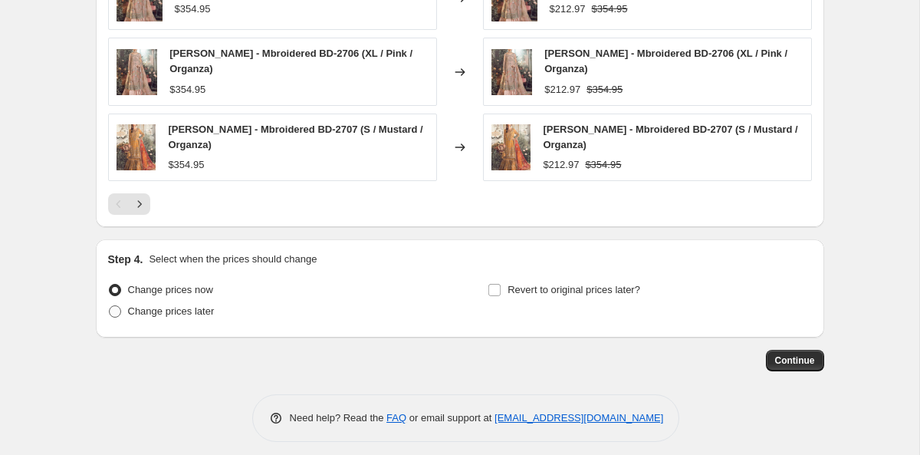
click at [197, 305] on span "Change prices later" at bounding box center [171, 311] width 87 height 12
click at [110, 305] on input "Change prices later" at bounding box center [109, 305] width 1 height 1
radio input "true"
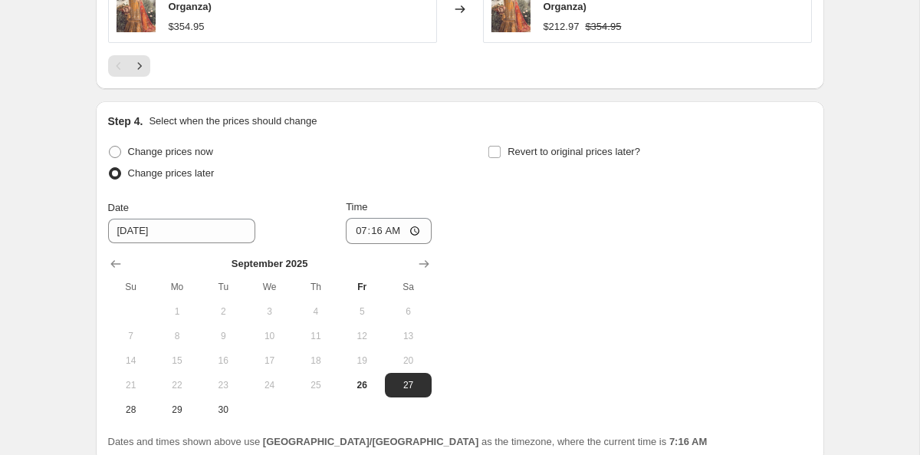
scroll to position [1394, 0]
click at [356, 227] on input "07:16" at bounding box center [389, 230] width 86 height 26
type input "08:55"
click at [503, 140] on label "Revert to original prices later?" at bounding box center [564, 150] width 153 height 21
click at [501, 145] on input "Revert to original prices later?" at bounding box center [494, 151] width 12 height 12
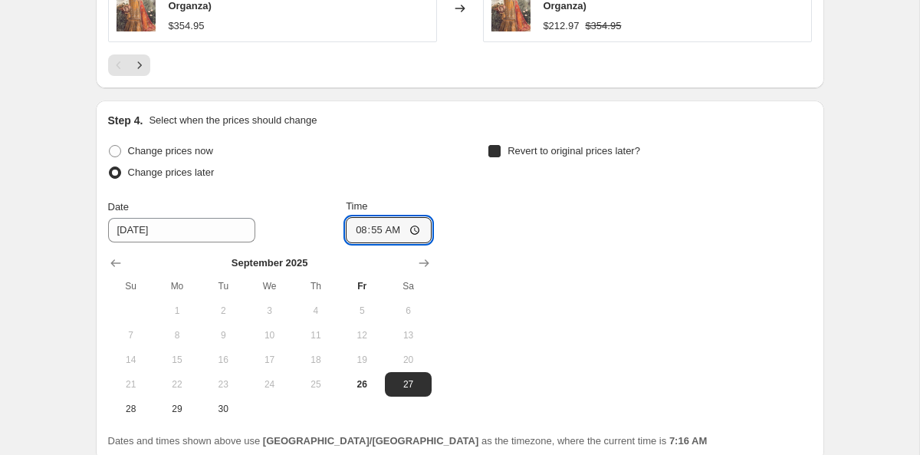
checkbox input "true"
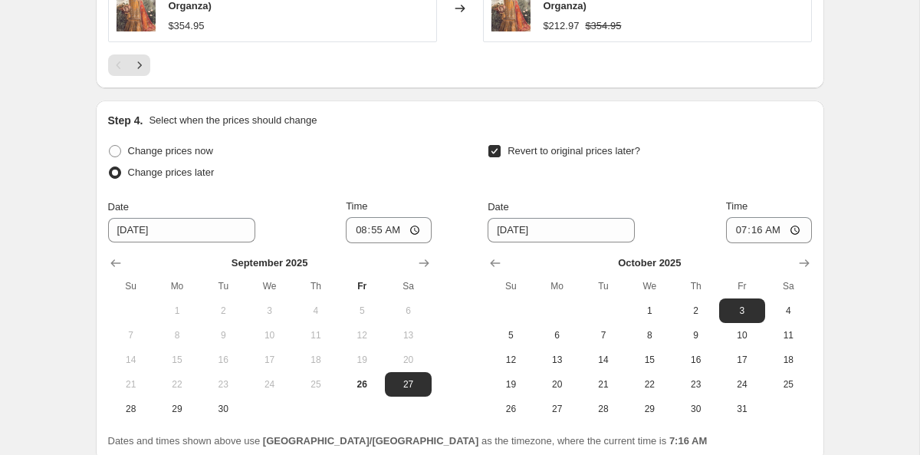
scroll to position [1434, 0]
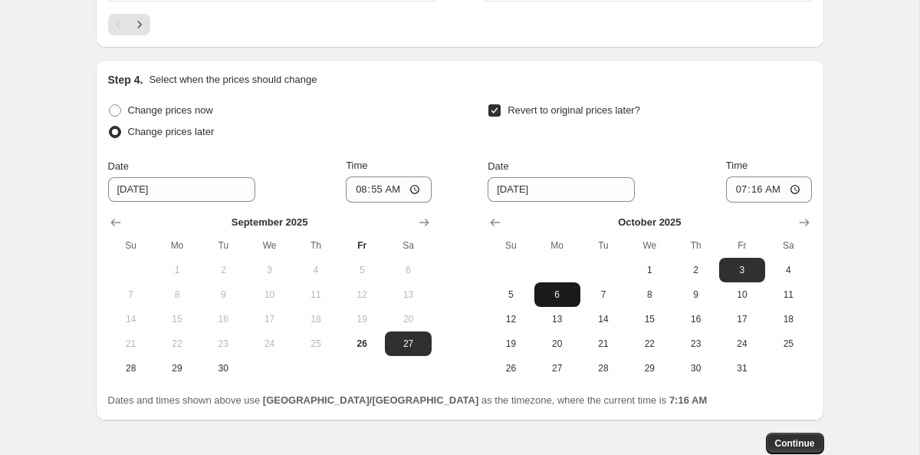
click at [560, 288] on span "6" at bounding box center [558, 294] width 34 height 12
type input "[DATE]"
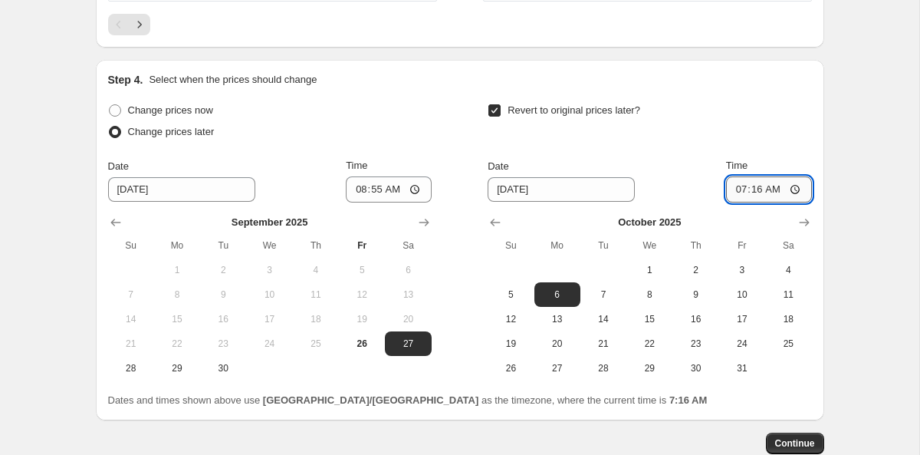
click at [732, 178] on input "07:16" at bounding box center [769, 189] width 86 height 26
click at [804, 437] on span "Continue" at bounding box center [795, 443] width 40 height 12
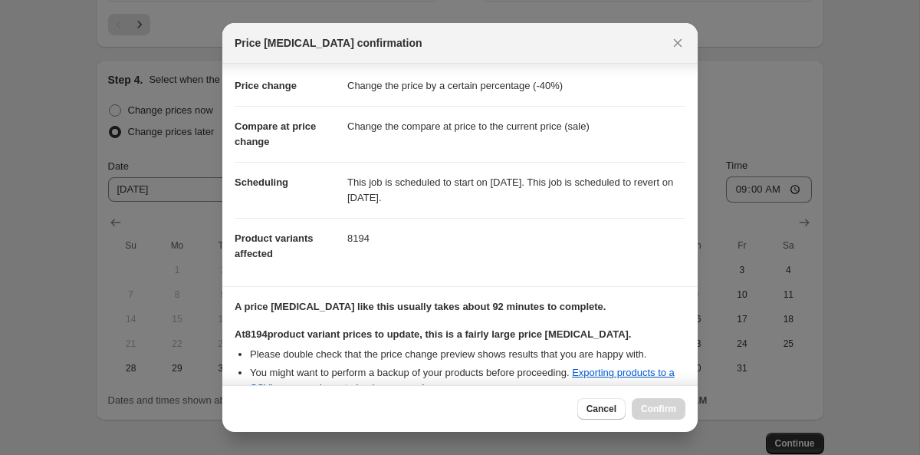
scroll to position [0, 0]
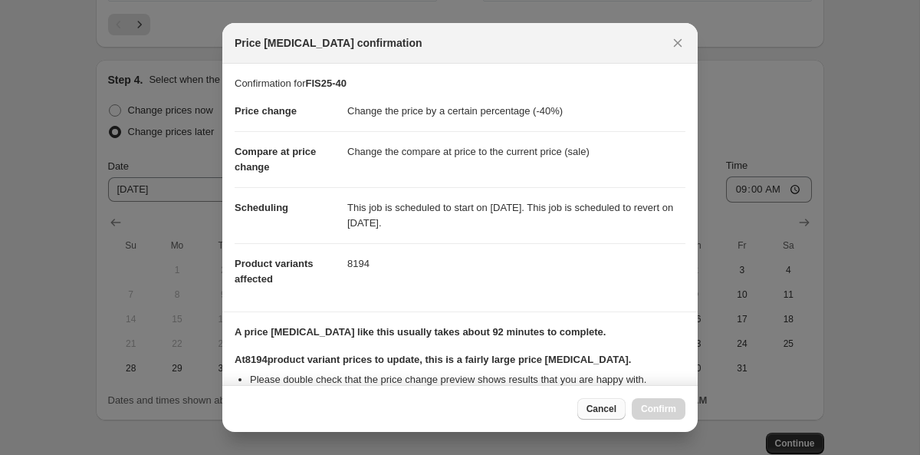
click at [610, 411] on span "Cancel" at bounding box center [602, 409] width 30 height 12
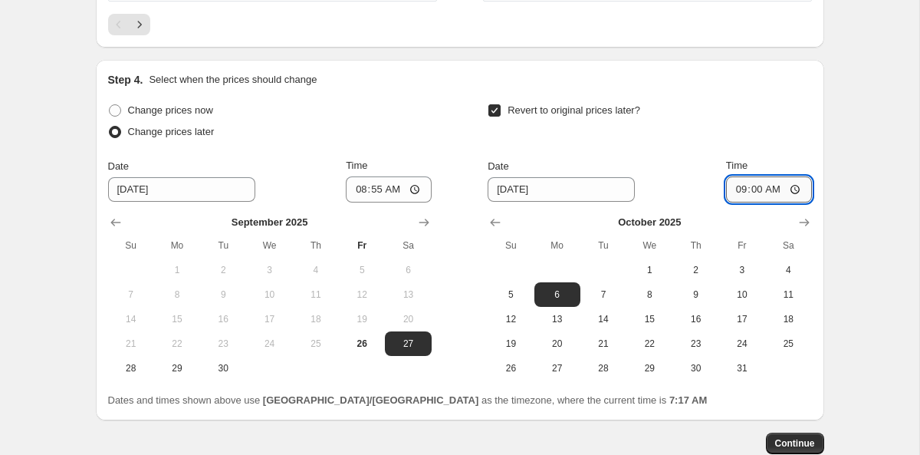
click at [736, 186] on input "09:00" at bounding box center [769, 189] width 86 height 26
click at [739, 181] on input "08:00" at bounding box center [769, 189] width 86 height 26
type input "09:00"
click at [360, 180] on input "08:55" at bounding box center [389, 189] width 86 height 26
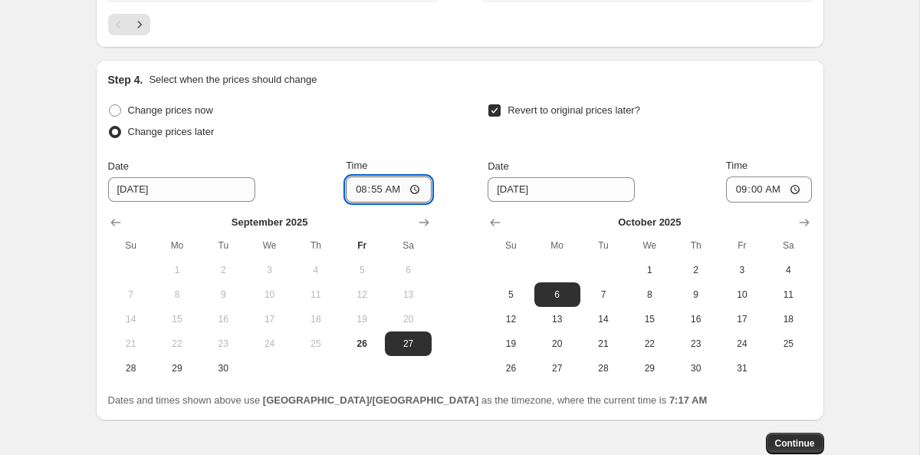
click at [375, 177] on input "08:55" at bounding box center [389, 189] width 86 height 26
type input "08:00"
click at [784, 439] on button "Continue" at bounding box center [795, 442] width 58 height 21
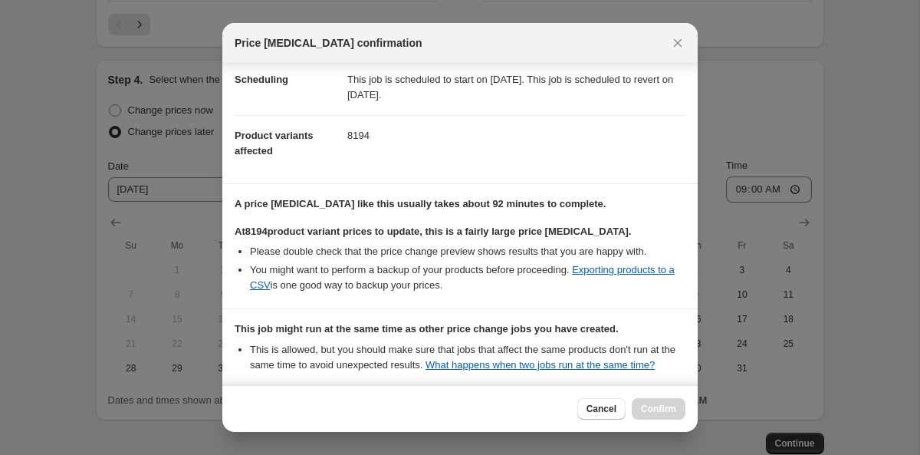
scroll to position [382, 0]
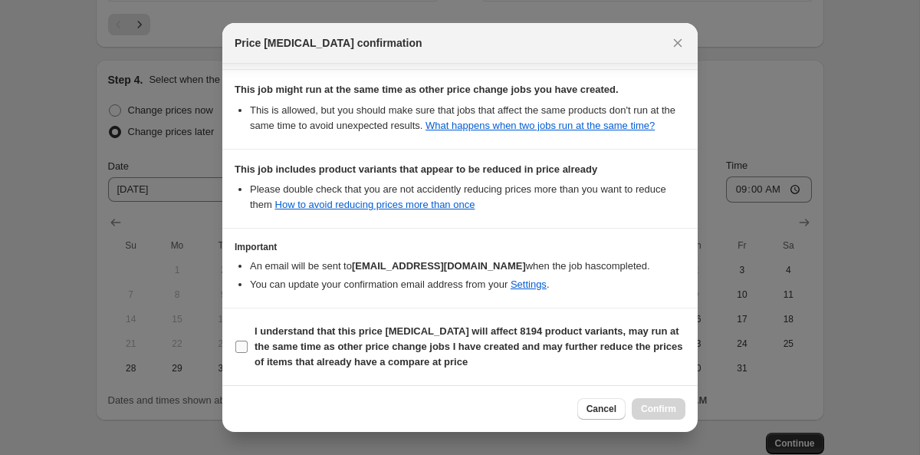
click at [305, 342] on b "I understand that this price [MEDICAL_DATA] will affect 8194 product variants, …" at bounding box center [469, 346] width 428 height 42
click at [248, 342] on input "I understand that this price [MEDICAL_DATA] will affect 8194 product variants, …" at bounding box center [241, 346] width 12 height 12
checkbox input "true"
click at [650, 406] on span "Confirm" at bounding box center [658, 409] width 35 height 12
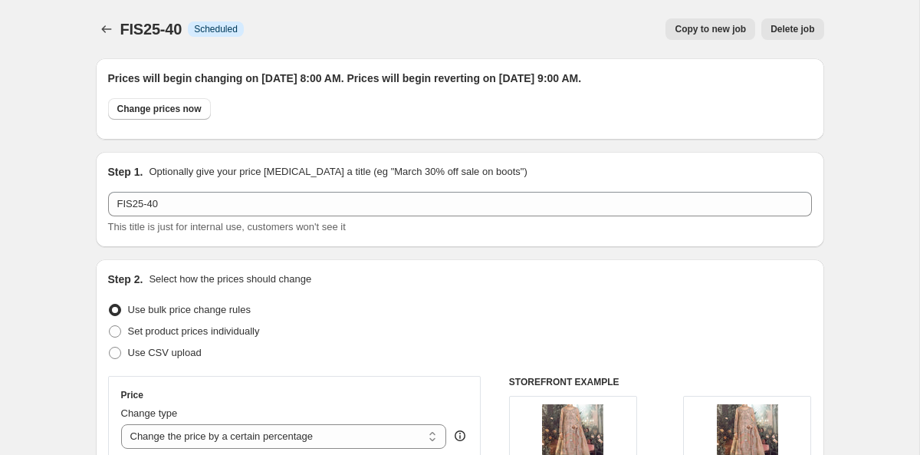
click at [715, 31] on span "Copy to new job" at bounding box center [710, 29] width 71 height 12
select select "percentage"
select select "tag"
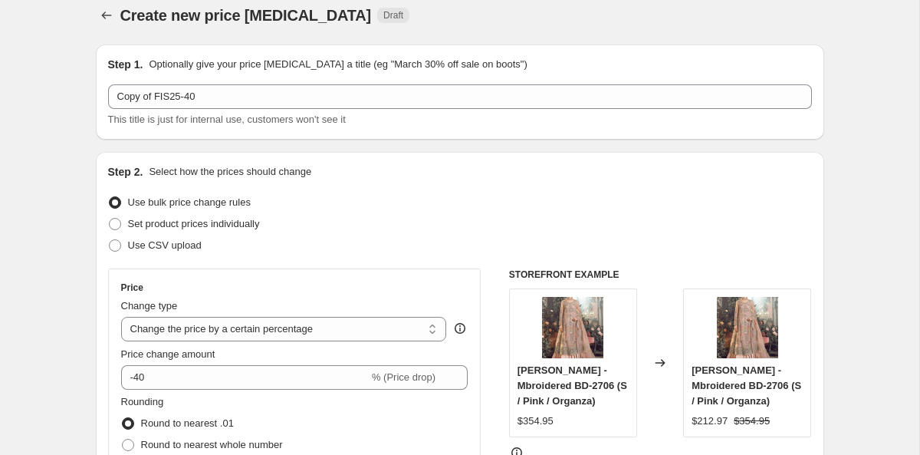
scroll to position [15, 0]
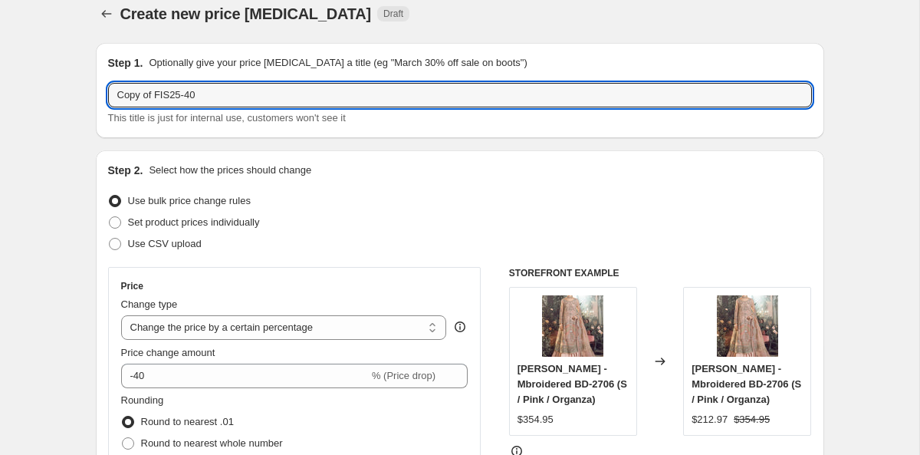
drag, startPoint x: 154, startPoint y: 94, endPoint x: 62, endPoint y: 94, distance: 92.0
click at [158, 93] on input "FIS25-40" at bounding box center [460, 95] width 704 height 25
type input "FIS25-30"
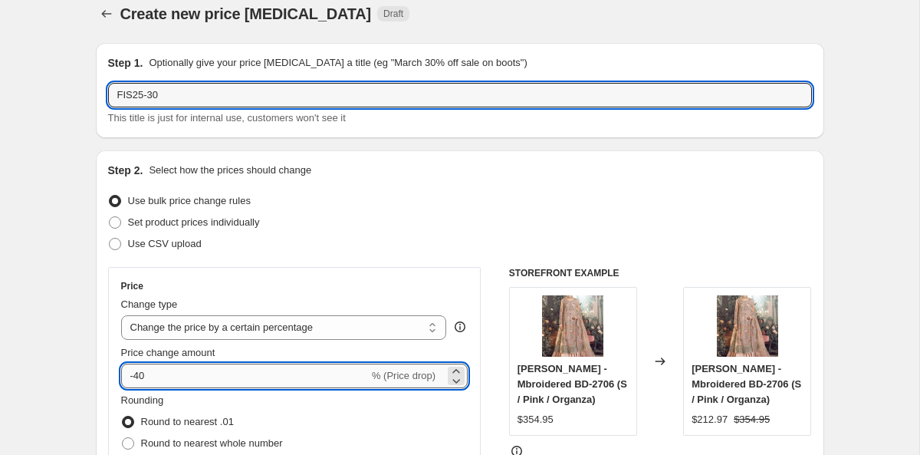
click at [137, 376] on input "-40" at bounding box center [245, 375] width 248 height 25
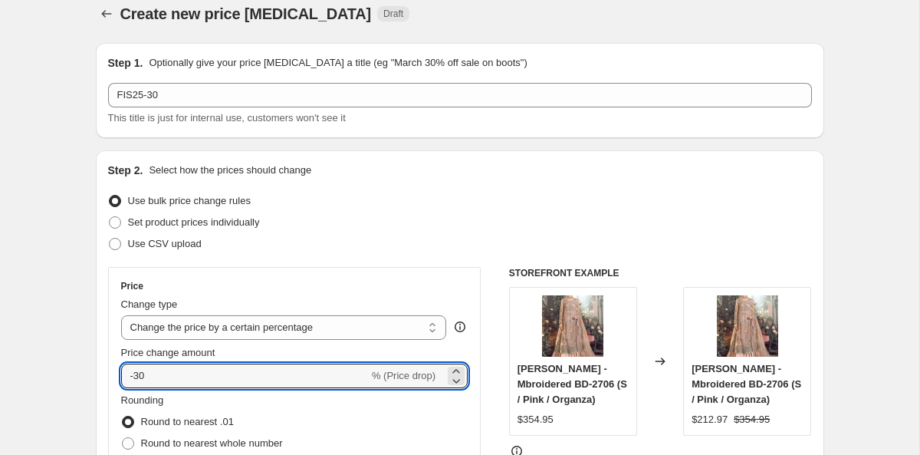
type input "-30"
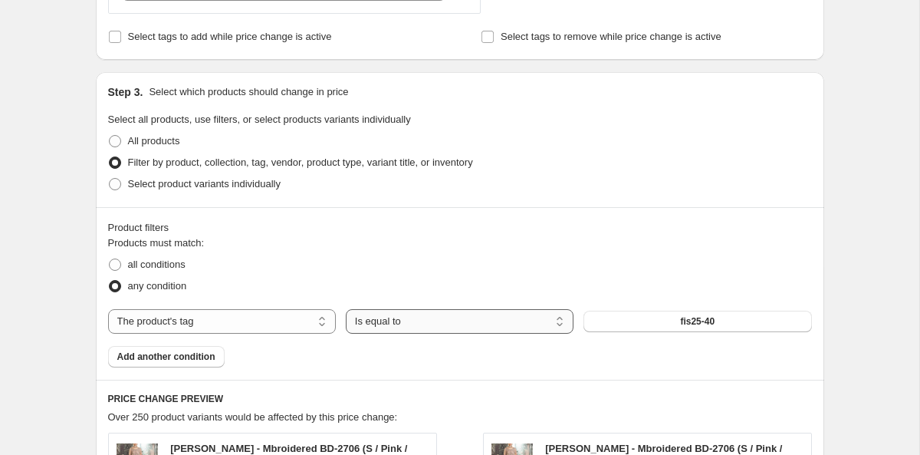
scroll to position [702, 0]
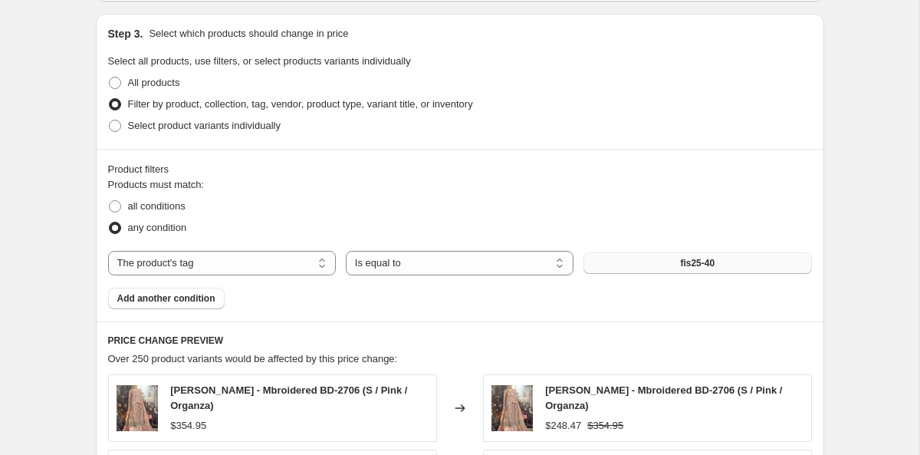
click at [680, 265] on span "fis25-40" at bounding box center [697, 263] width 35 height 12
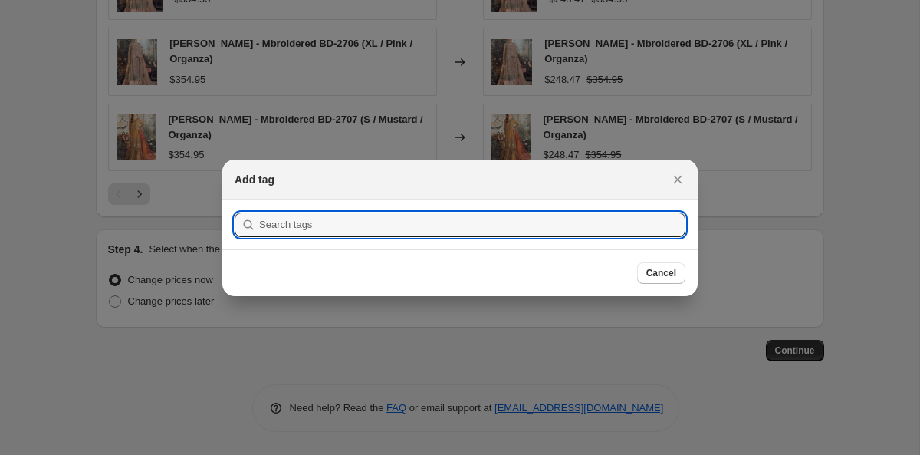
scroll to position [0, 0]
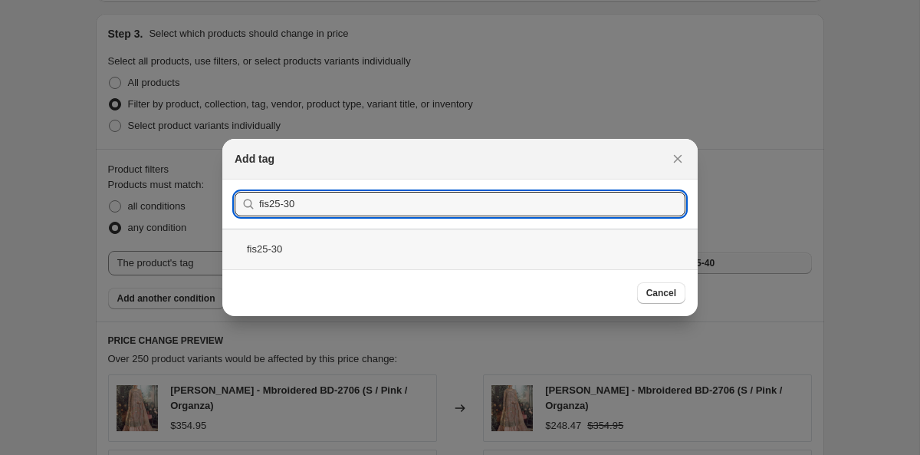
type input "fis25-30"
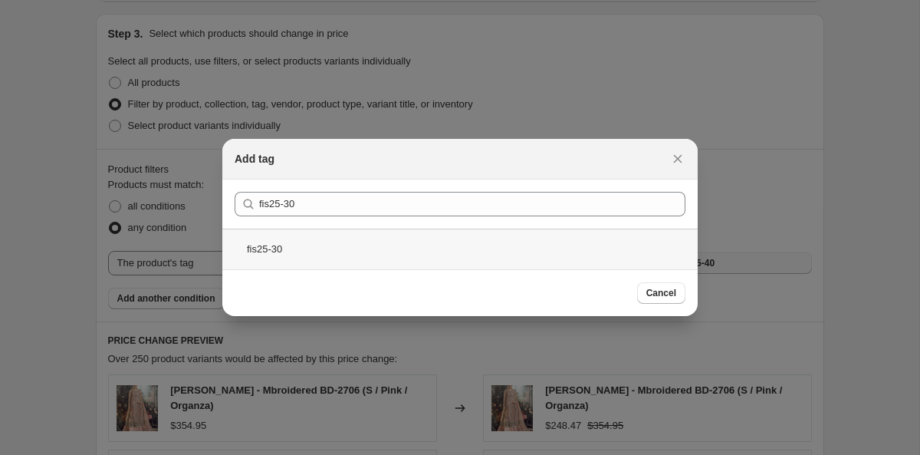
click at [265, 245] on div "fis25-30" at bounding box center [459, 248] width 475 height 41
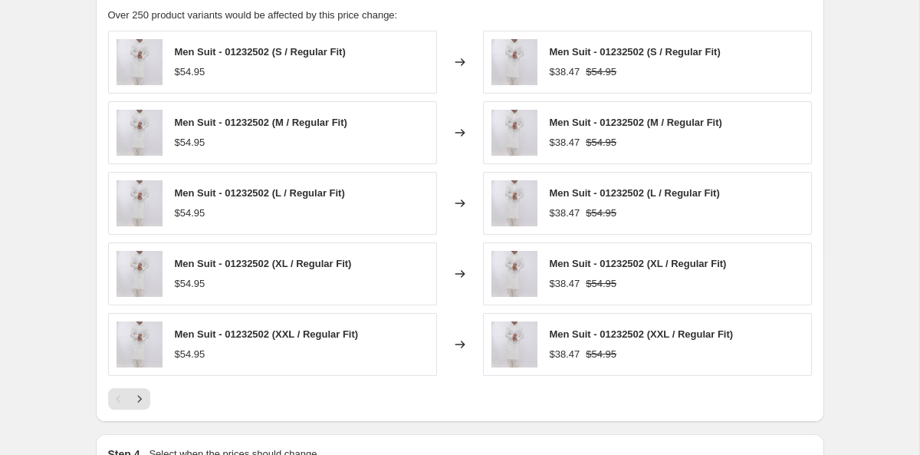
scroll to position [1250, 0]
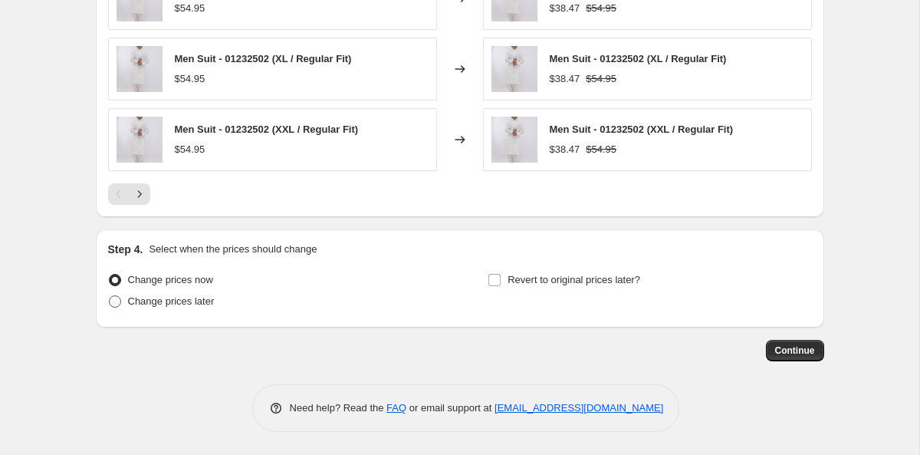
click at [214, 307] on span "Change prices later" at bounding box center [171, 301] width 87 height 15
click at [110, 296] on input "Change prices later" at bounding box center [109, 295] width 1 height 1
radio input "true"
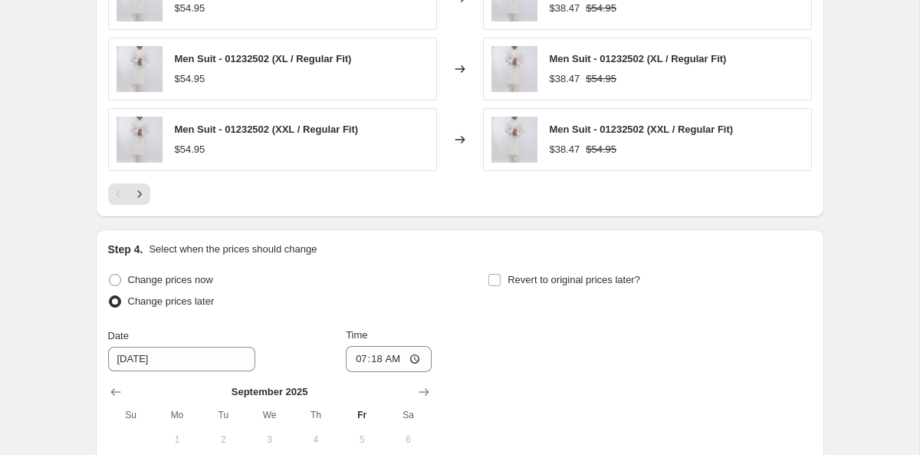
scroll to position [1447, 0]
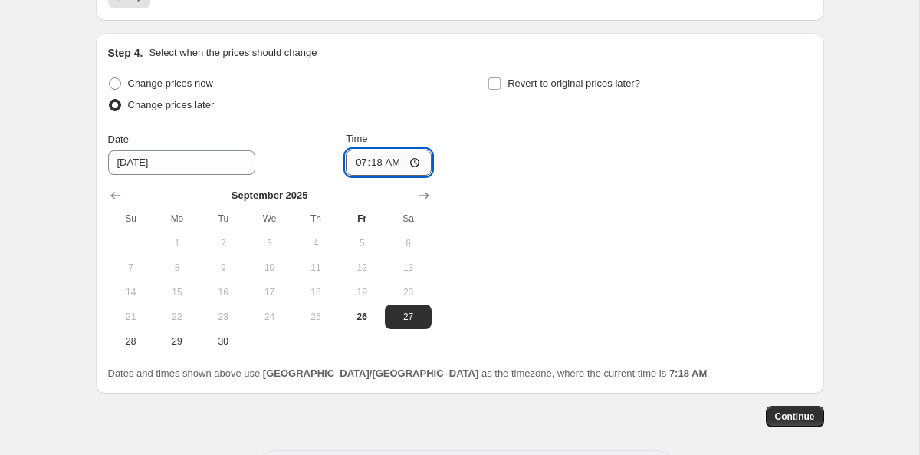
click at [357, 167] on input "07:18" at bounding box center [389, 163] width 86 height 26
type input "08:45"
click at [493, 82] on input "Revert to original prices later?" at bounding box center [494, 83] width 12 height 12
checkbox input "true"
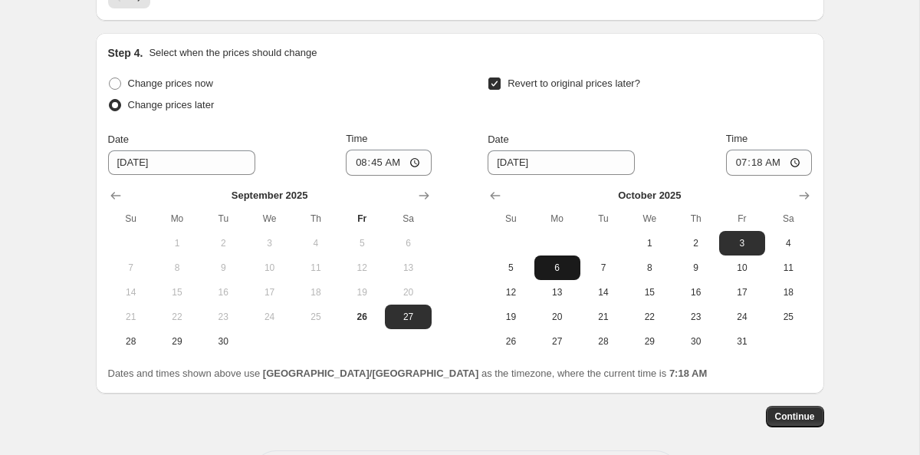
click at [553, 271] on span "6" at bounding box center [558, 267] width 34 height 12
type input "[DATE]"
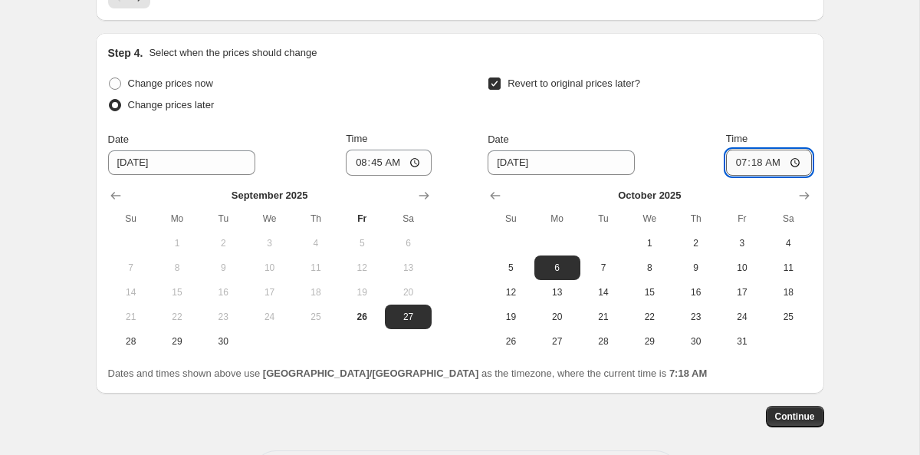
click at [738, 165] on input "07:18" at bounding box center [769, 163] width 86 height 26
type input "01:18"
type input "09:00"
click at [796, 414] on span "Continue" at bounding box center [795, 416] width 40 height 12
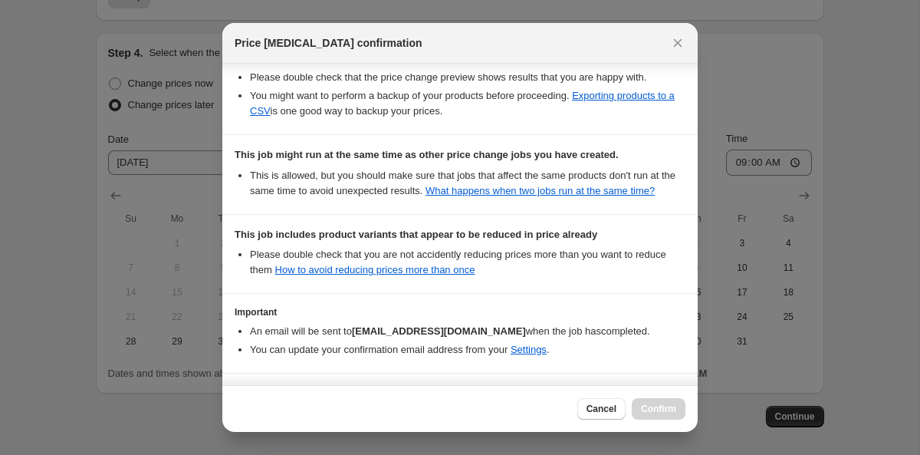
scroll to position [382, 0]
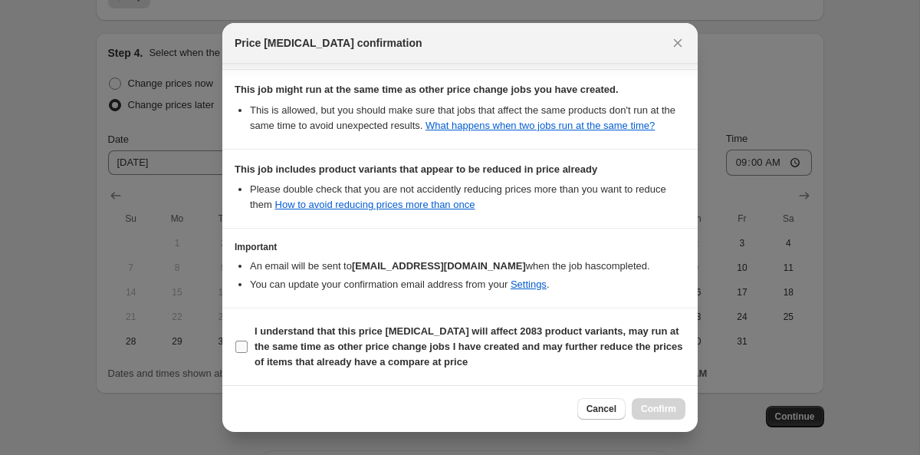
click at [255, 345] on b "I understand that this price [MEDICAL_DATA] will affect 2083 product variants, …" at bounding box center [469, 346] width 428 height 42
click at [248, 345] on input "I understand that this price [MEDICAL_DATA] will affect 2083 product variants, …" at bounding box center [241, 346] width 12 height 12
checkbox input "true"
click at [671, 409] on span "Confirm" at bounding box center [658, 409] width 35 height 12
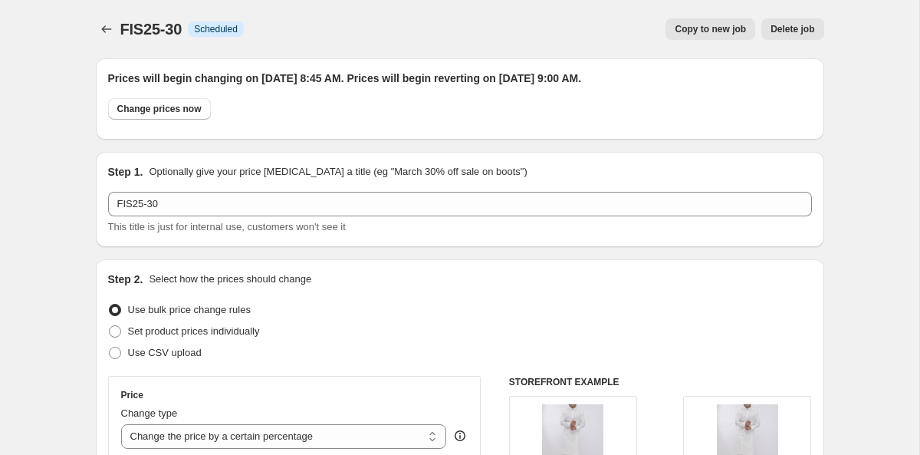
click at [697, 30] on span "Copy to new job" at bounding box center [710, 29] width 71 height 12
select select "percentage"
select select "tag"
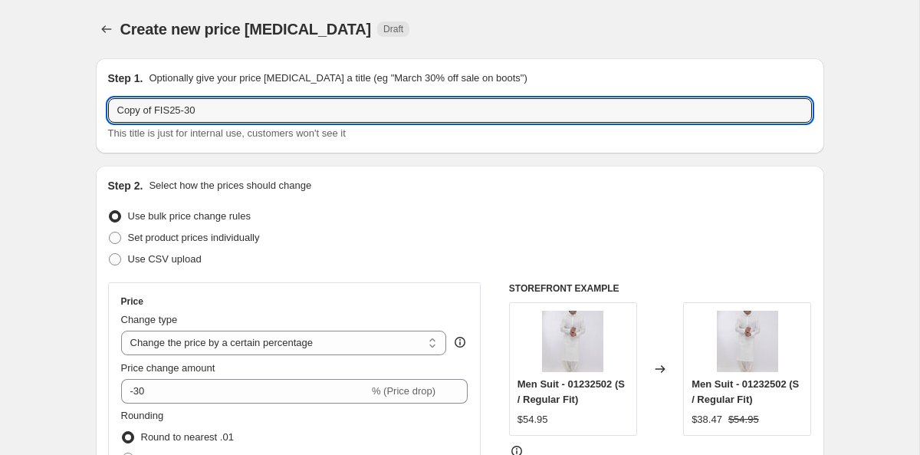
drag, startPoint x: 159, startPoint y: 108, endPoint x: 76, endPoint y: 108, distance: 82.8
click at [157, 103] on input "FIS25-30" at bounding box center [460, 110] width 704 height 25
type input "FIS25-20"
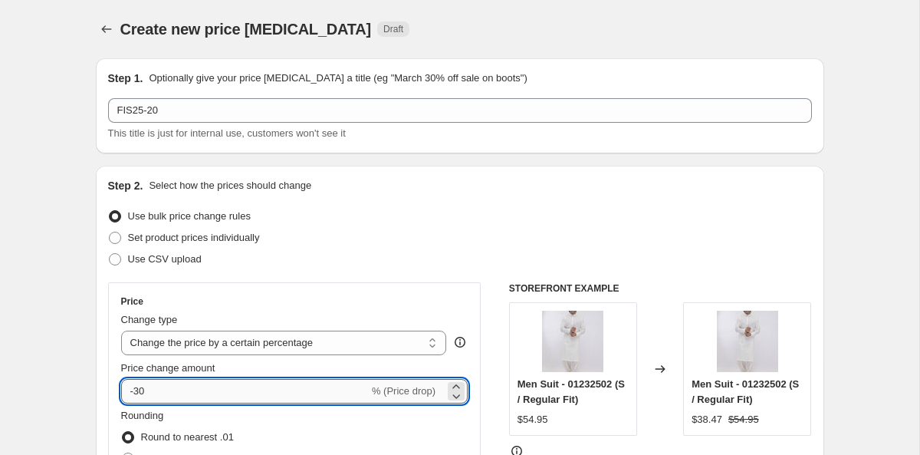
click at [142, 396] on input "-30" at bounding box center [245, 391] width 248 height 25
type input "-20"
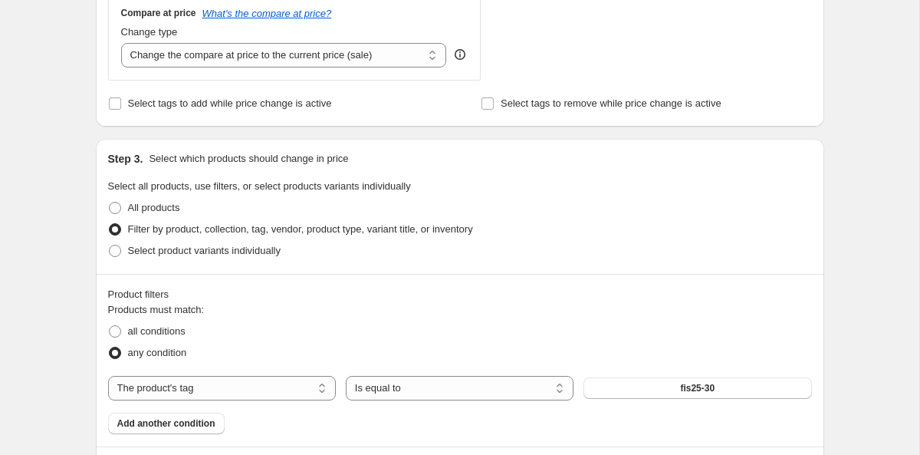
scroll to position [700, 0]
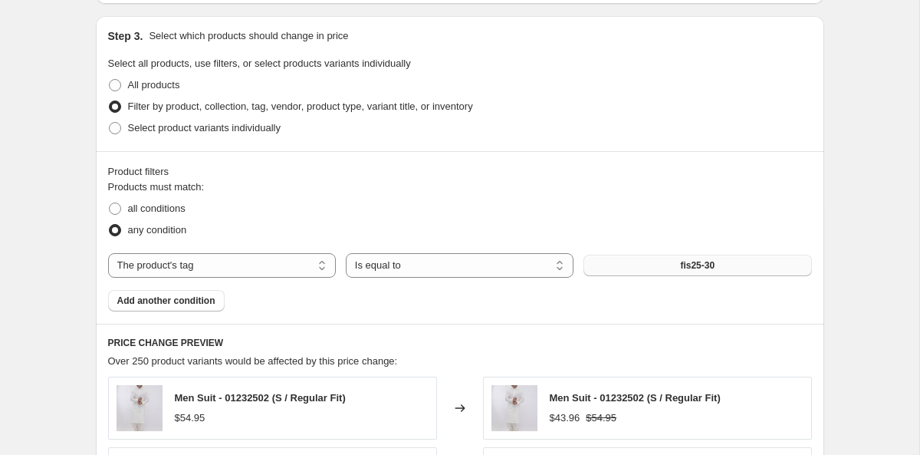
click at [625, 261] on button "fis25-30" at bounding box center [697, 265] width 228 height 21
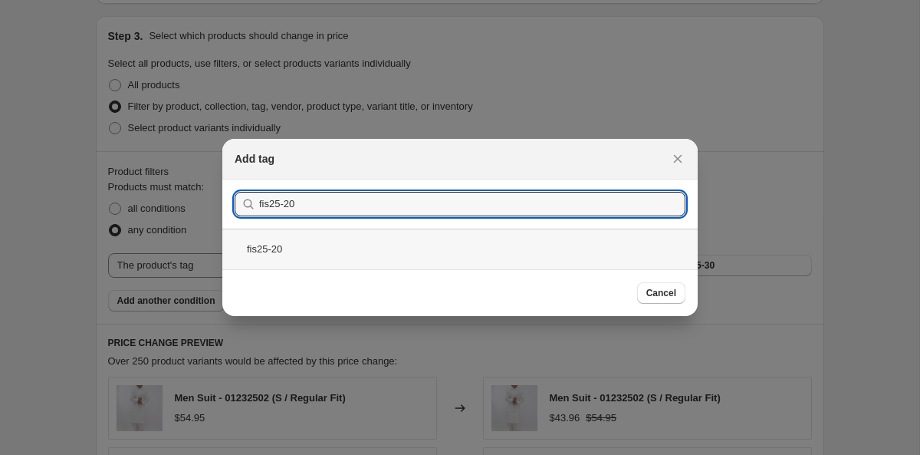
type input "fis25-20"
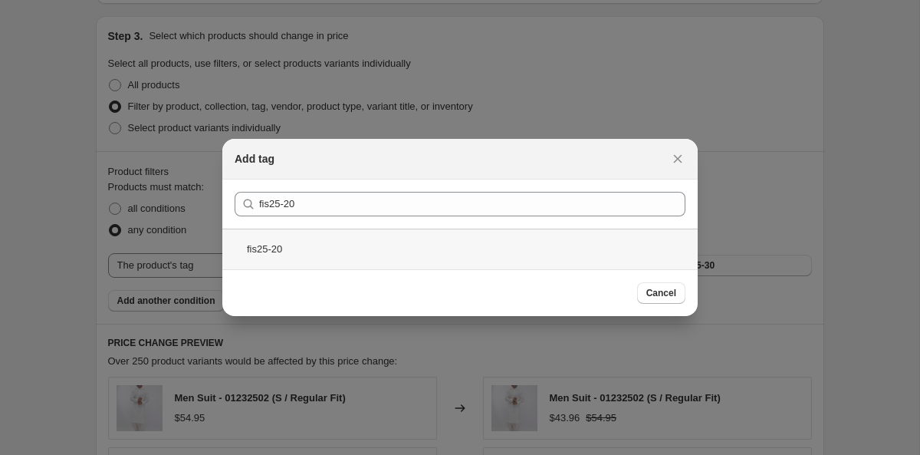
click at [349, 239] on div "fis25-20" at bounding box center [459, 248] width 475 height 41
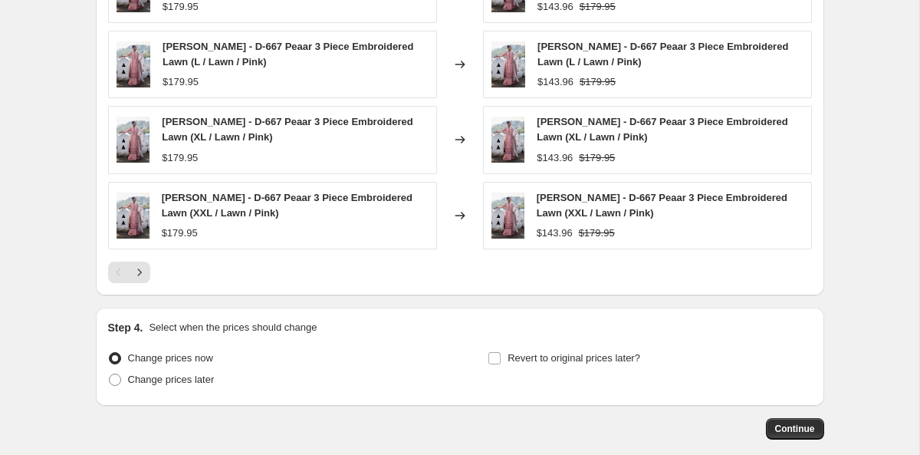
scroll to position [1275, 0]
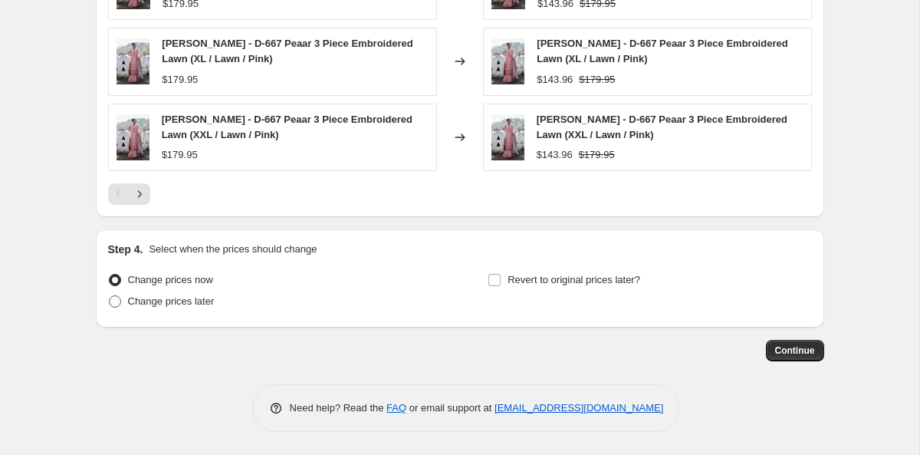
click at [167, 304] on span "Change prices later" at bounding box center [171, 301] width 87 height 12
click at [110, 296] on input "Change prices later" at bounding box center [109, 295] width 1 height 1
radio input "true"
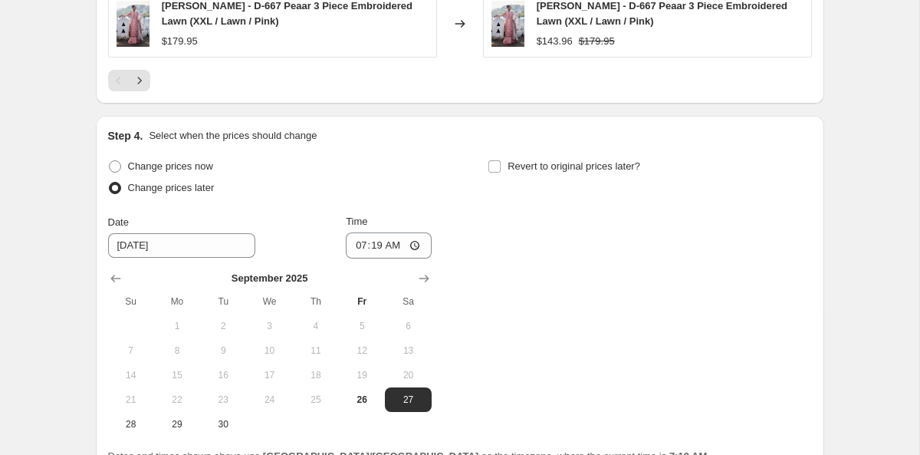
scroll to position [1424, 0]
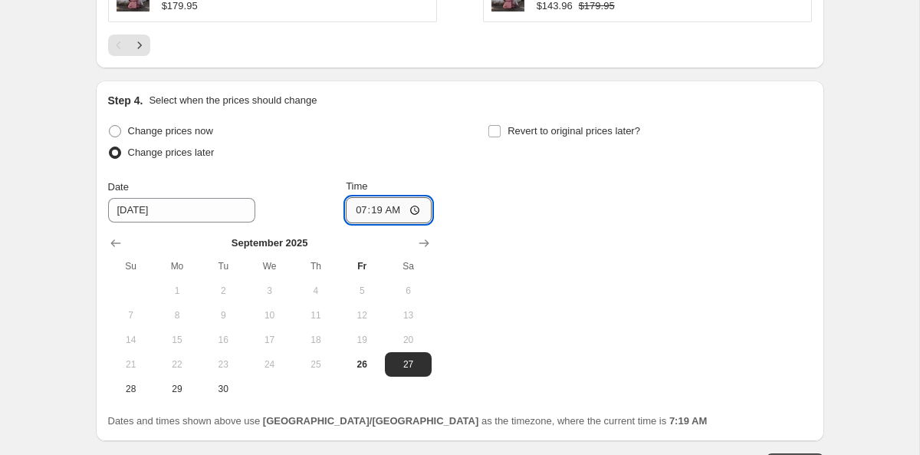
click at [350, 214] on input "07:19" at bounding box center [389, 210] width 86 height 26
type input "08:30"
click at [502, 130] on label "Revert to original prices later?" at bounding box center [564, 130] width 153 height 21
click at [501, 130] on input "Revert to original prices later?" at bounding box center [494, 131] width 12 height 12
checkbox input "true"
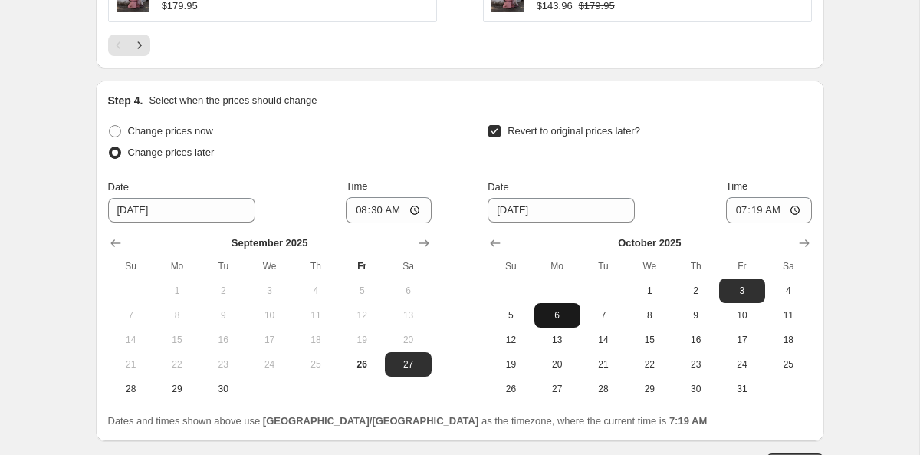
click at [564, 318] on span "6" at bounding box center [558, 315] width 34 height 12
type input "[DATE]"
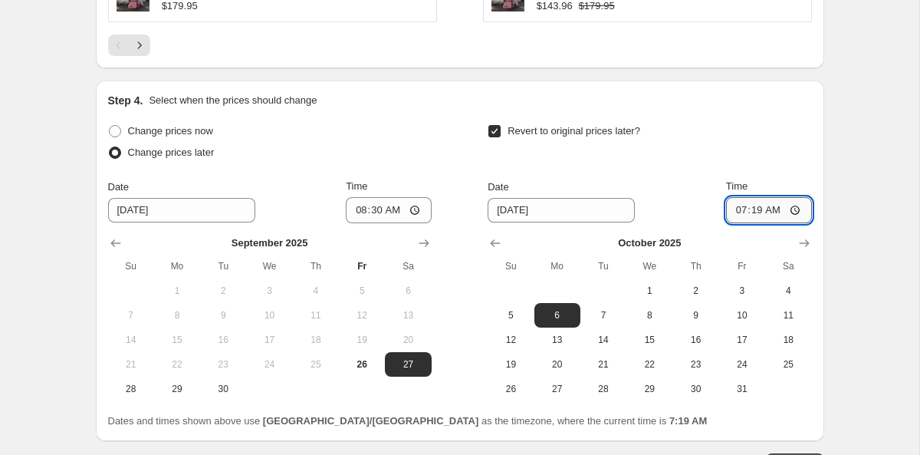
click at [734, 205] on input "07:19" at bounding box center [769, 210] width 86 height 26
type input "09:00"
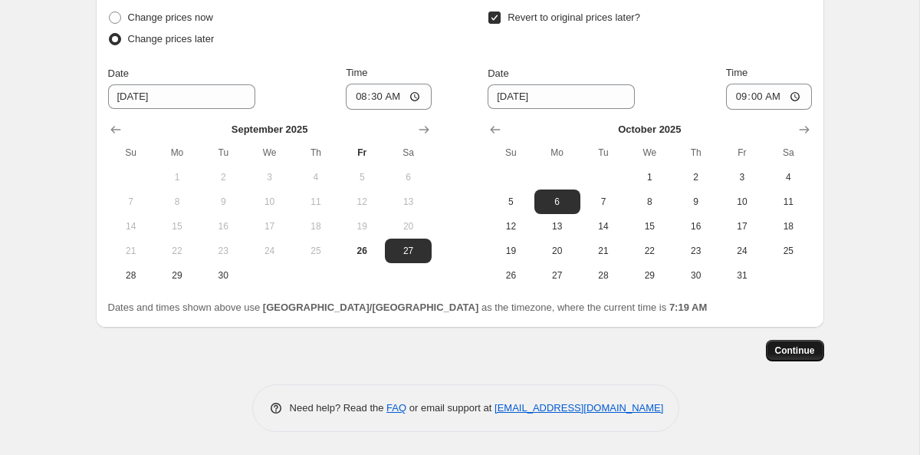
click at [783, 355] on span "Continue" at bounding box center [795, 350] width 40 height 12
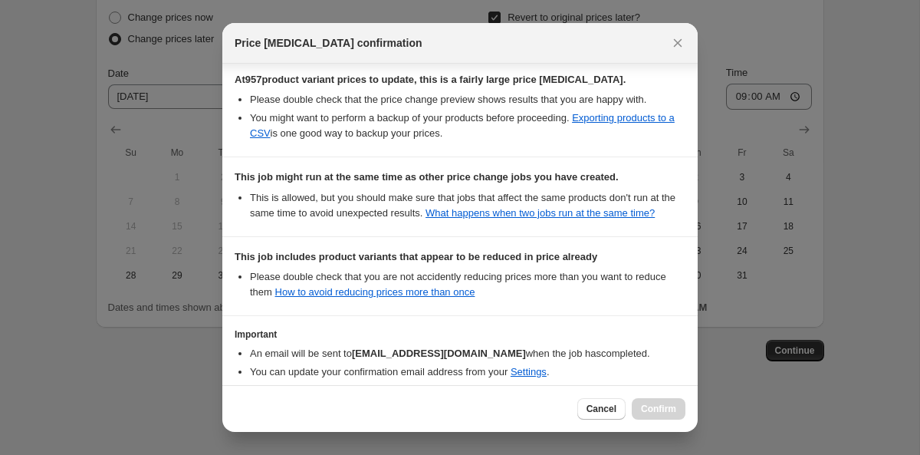
scroll to position [382, 0]
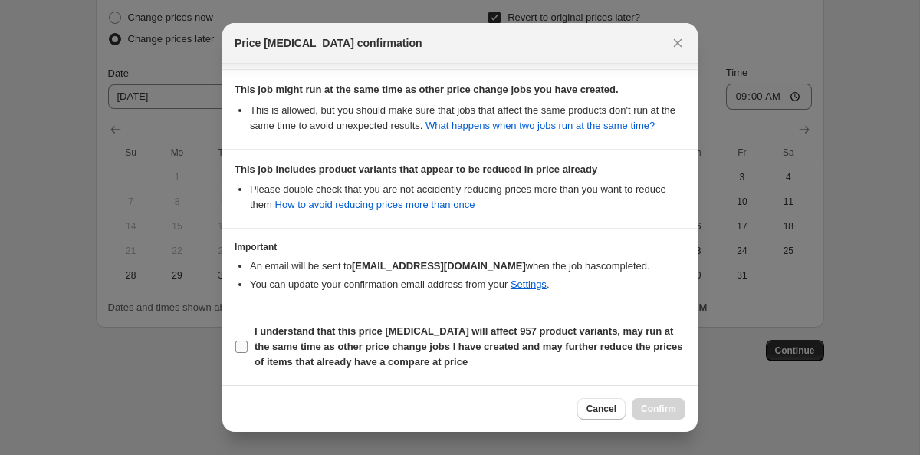
click at [308, 353] on span "I understand that this price [MEDICAL_DATA] will affect 957 product variants, m…" at bounding box center [470, 347] width 431 height 46
click at [248, 353] on input "I understand that this price [MEDICAL_DATA] will affect 957 product variants, m…" at bounding box center [241, 346] width 12 height 12
checkbox input "true"
click at [684, 409] on button "Confirm" at bounding box center [659, 408] width 54 height 21
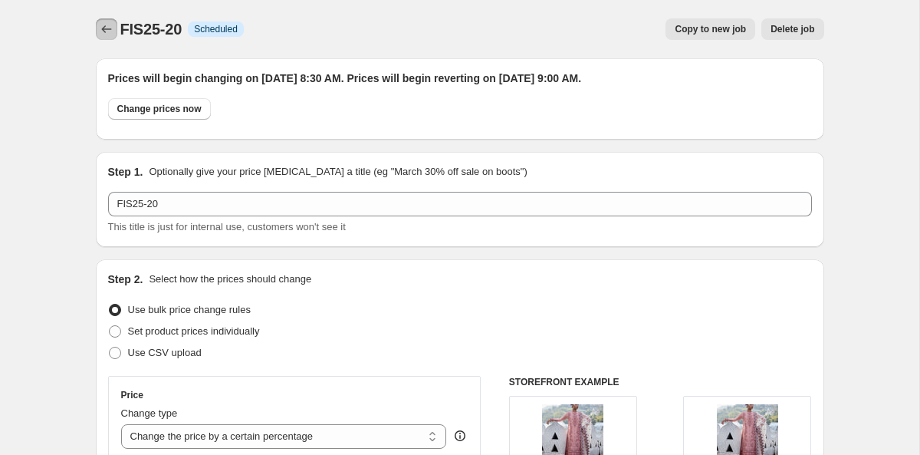
click at [110, 25] on icon "Price change jobs" at bounding box center [106, 28] width 15 height 15
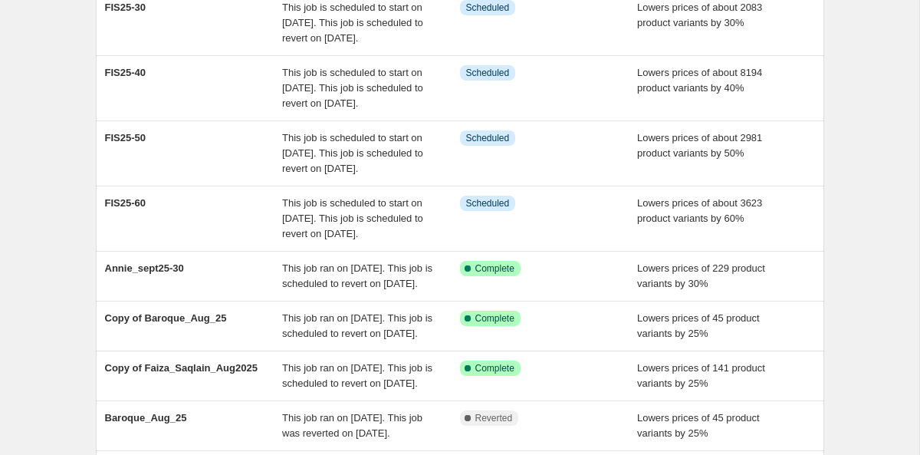
scroll to position [218, 0]
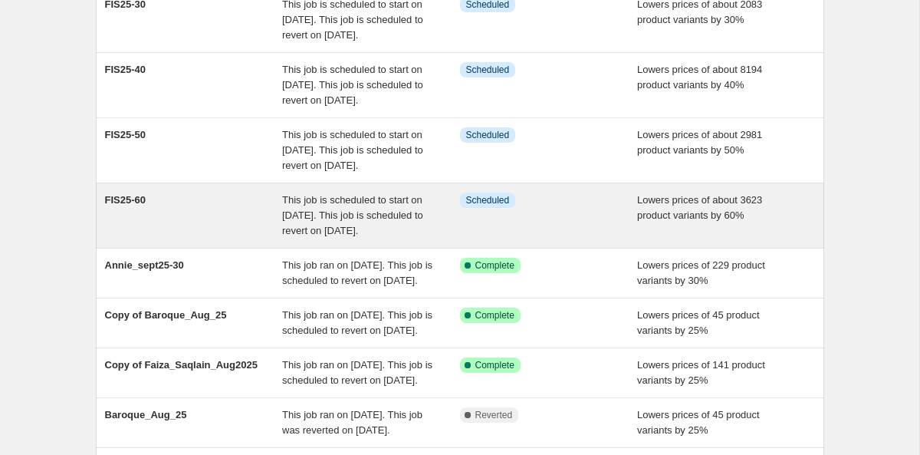
click at [181, 238] on div "FIS25-60" at bounding box center [194, 215] width 178 height 46
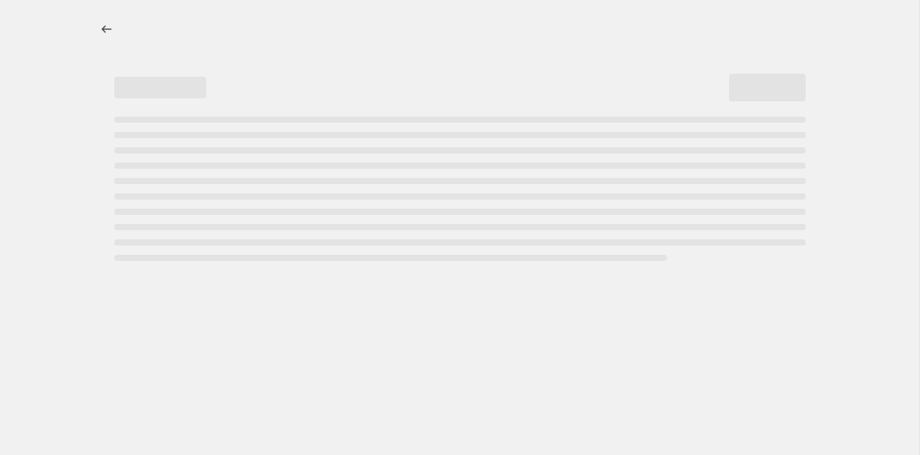
select select "percentage"
select select "tag"
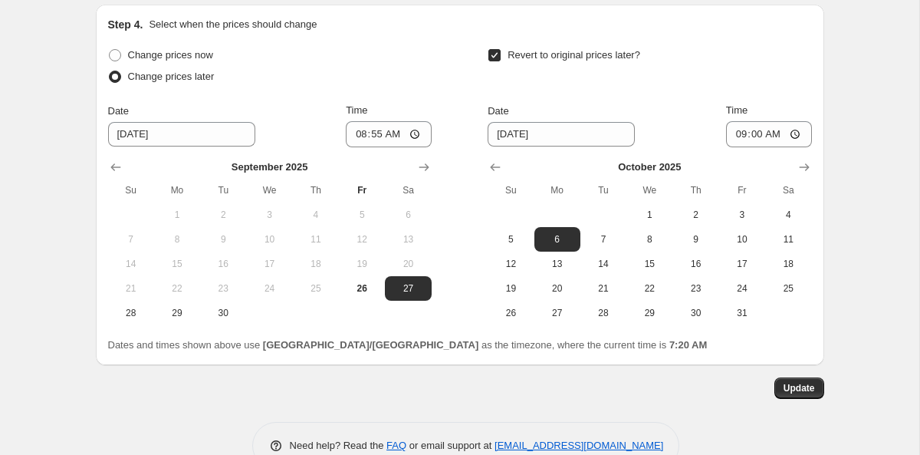
scroll to position [1606, 0]
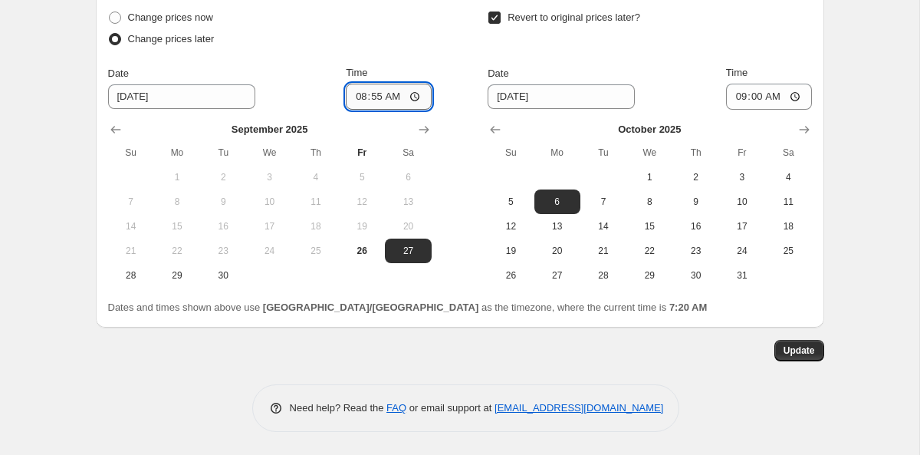
click at [372, 101] on input "08:55" at bounding box center [389, 97] width 86 height 26
type input "08:30"
click at [809, 347] on span "Update" at bounding box center [799, 350] width 31 height 12
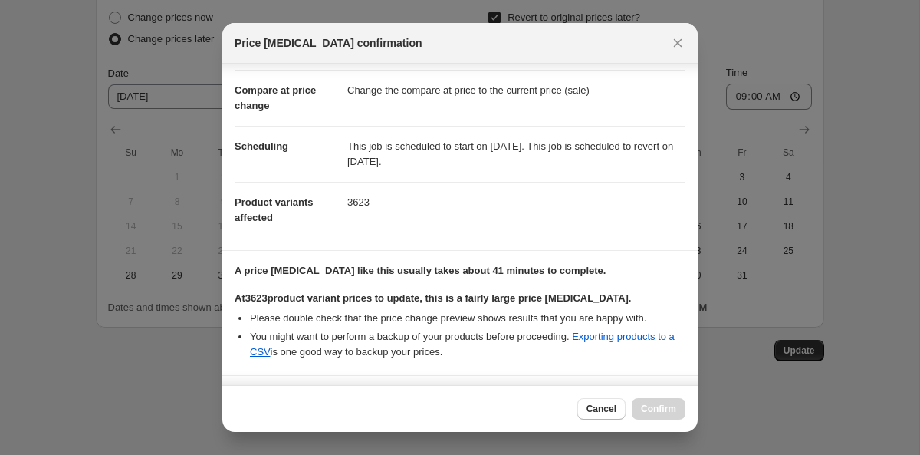
scroll to position [382, 0]
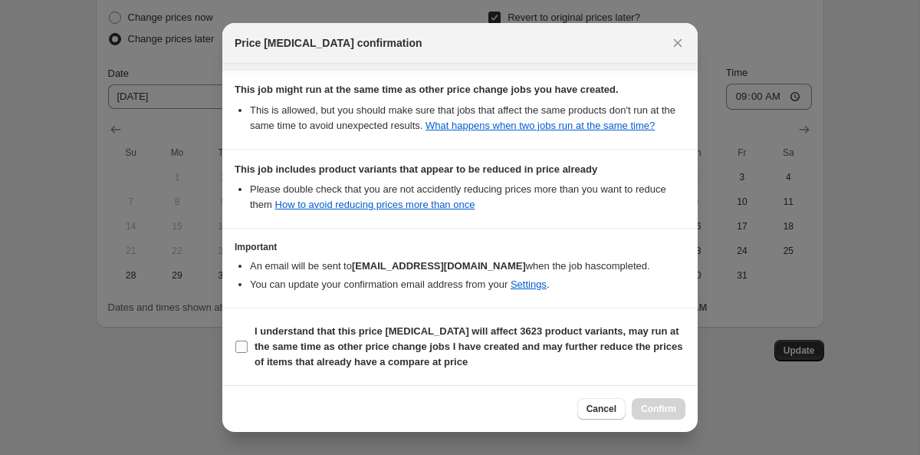
click at [246, 347] on input "I understand that this price [MEDICAL_DATA] will affect 3623 product variants, …" at bounding box center [241, 346] width 12 height 12
checkbox input "true"
click at [665, 414] on span "Confirm" at bounding box center [658, 409] width 35 height 12
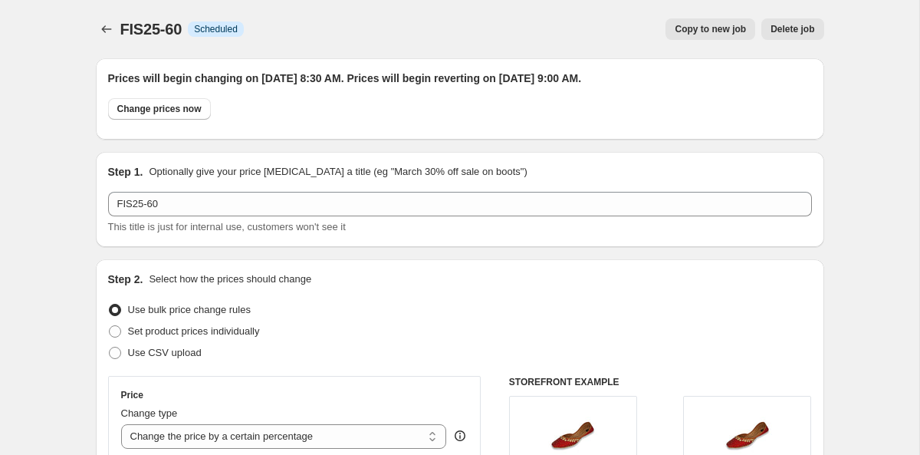
scroll to position [1606, 0]
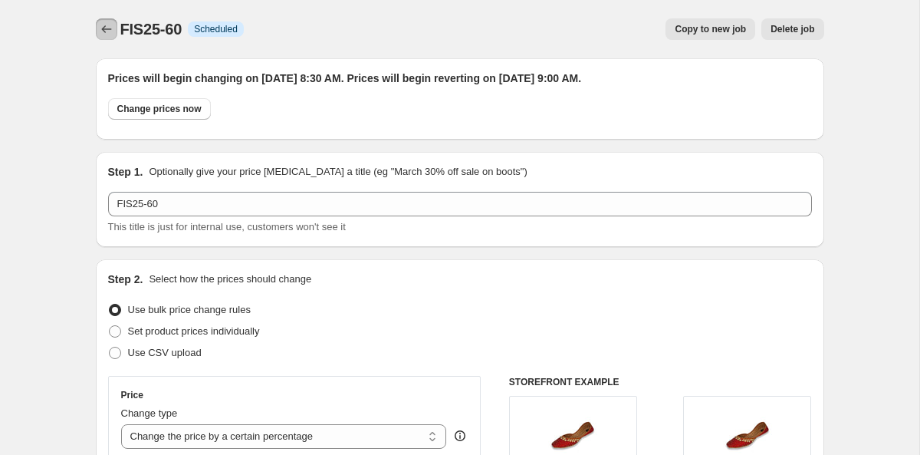
click at [108, 28] on icon "Price change jobs" at bounding box center [106, 28] width 15 height 15
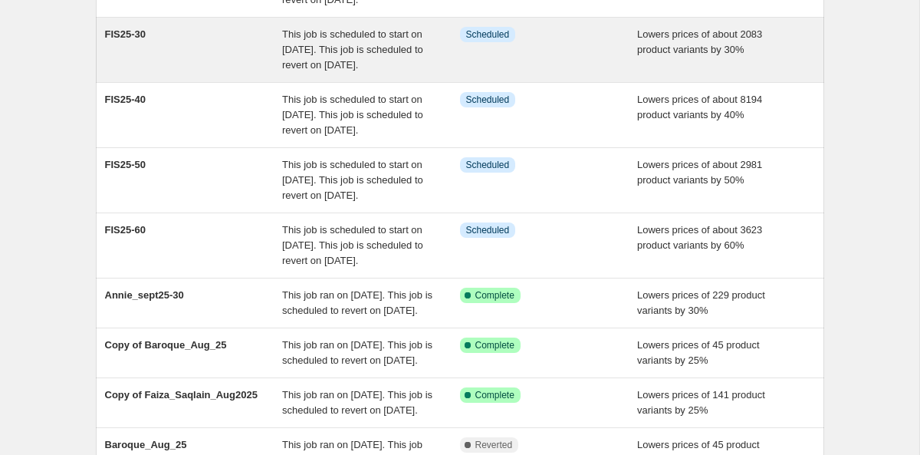
scroll to position [192, 0]
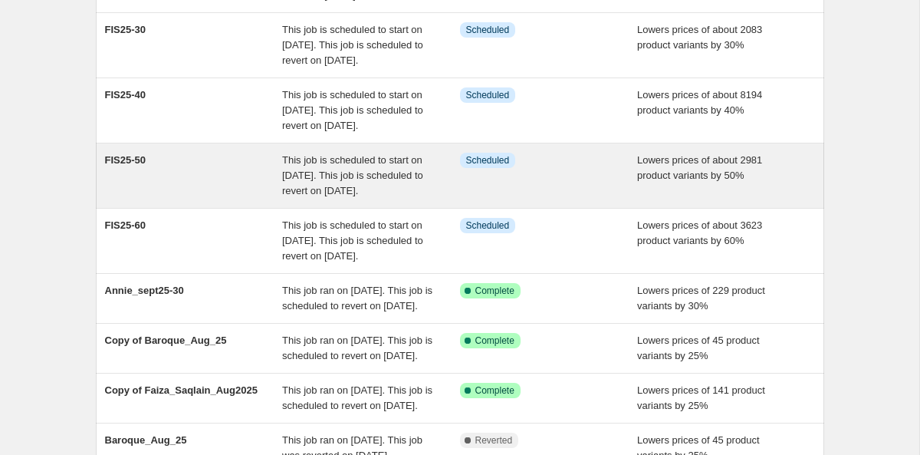
click at [182, 199] on div "FIS25-50" at bounding box center [194, 176] width 178 height 46
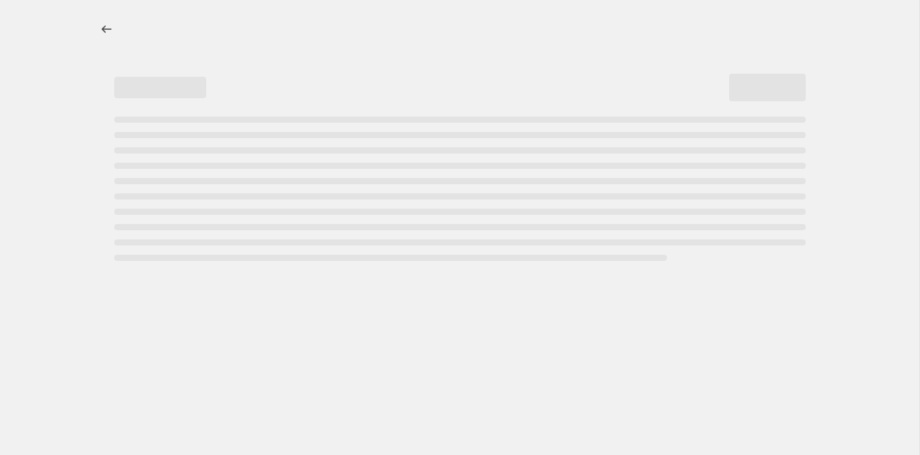
select select "percentage"
select select "tag"
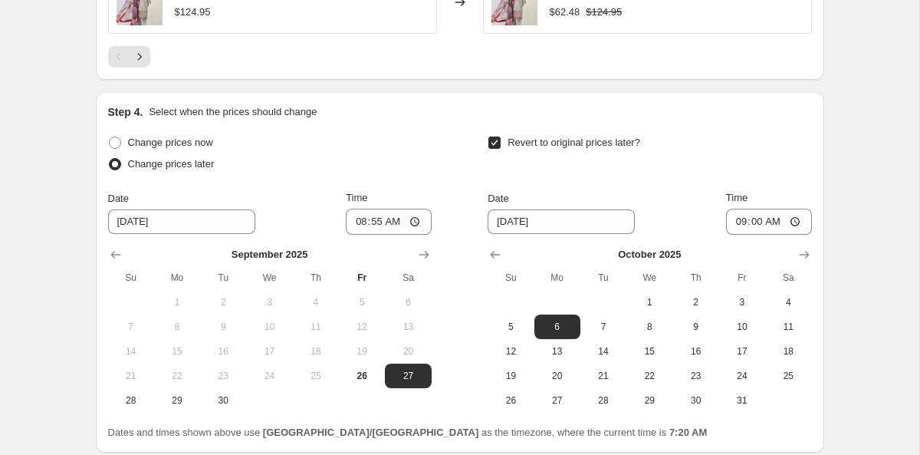
scroll to position [1572, 0]
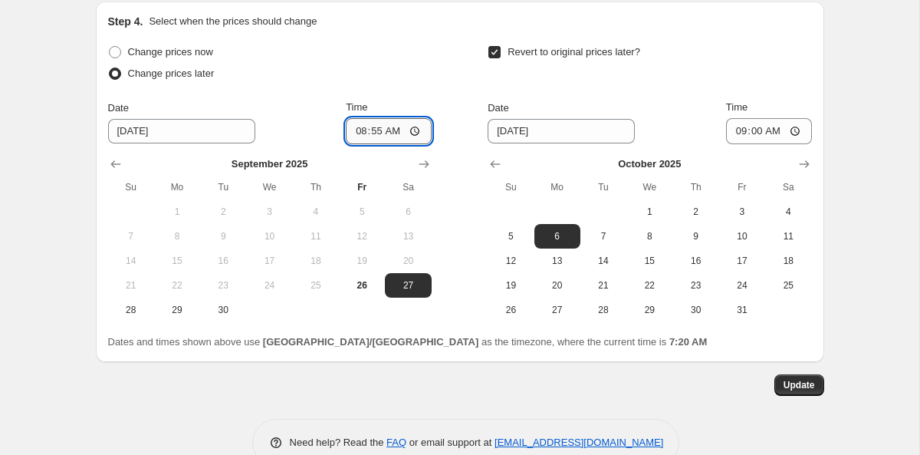
click at [372, 136] on input "08:55" at bounding box center [389, 131] width 86 height 26
type input "08:30"
click at [791, 389] on span "Update" at bounding box center [799, 385] width 31 height 12
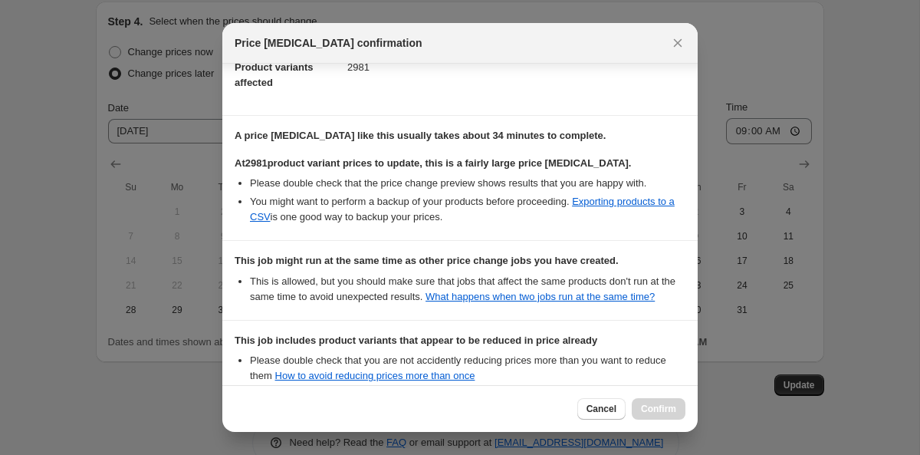
scroll to position [382, 0]
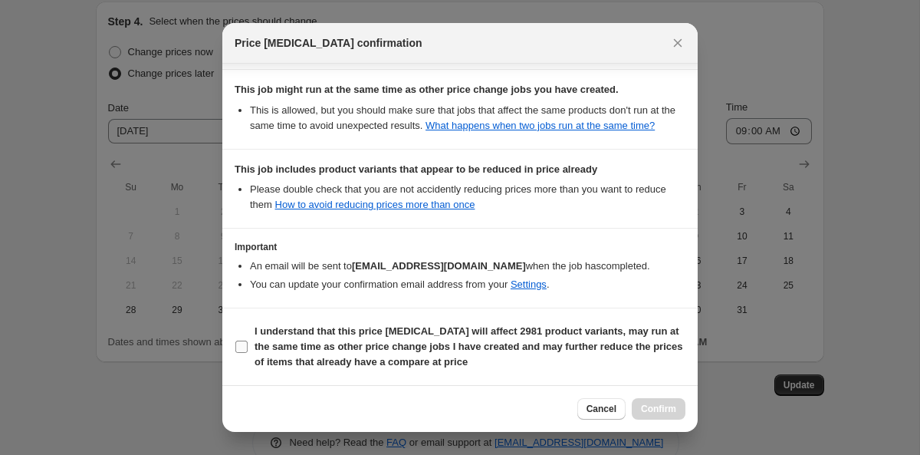
click at [341, 334] on b "I understand that this price [MEDICAL_DATA] will affect 2981 product variants, …" at bounding box center [469, 346] width 428 height 42
click at [248, 340] on input "I understand that this price [MEDICAL_DATA] will affect 2981 product variants, …" at bounding box center [241, 346] width 12 height 12
checkbox input "true"
click at [656, 415] on button "Confirm" at bounding box center [659, 408] width 54 height 21
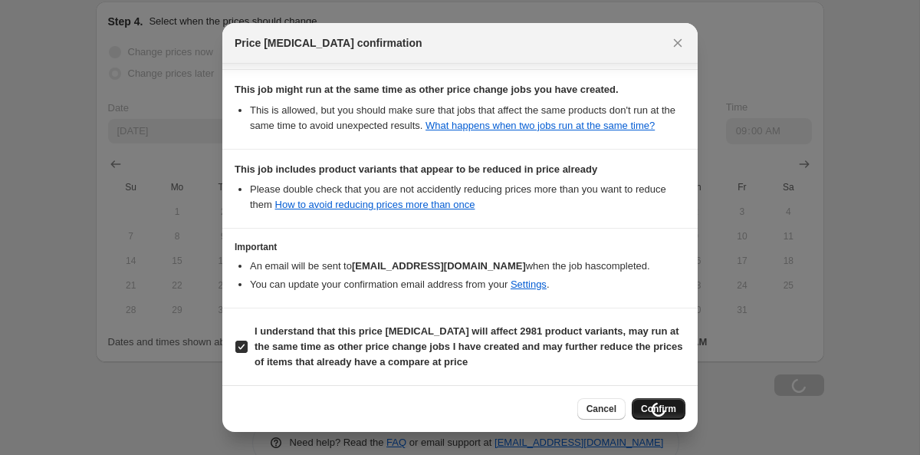
scroll to position [1572, 0]
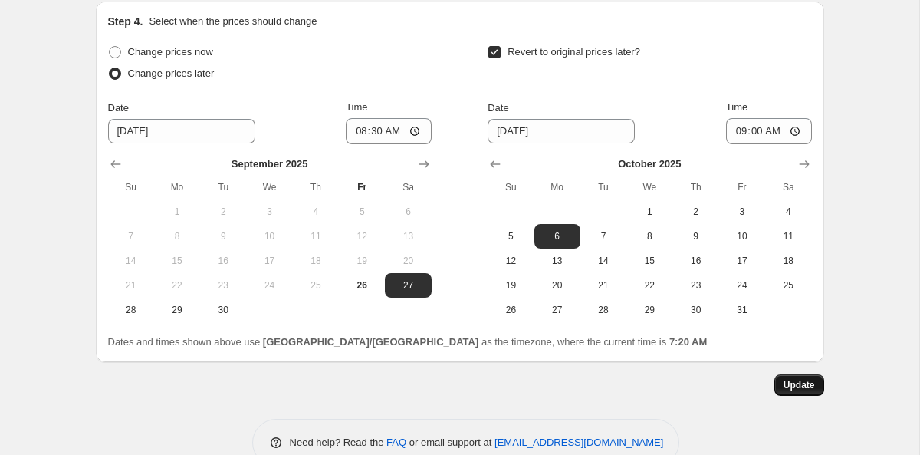
click at [789, 392] on button "Update" at bounding box center [799, 384] width 50 height 21
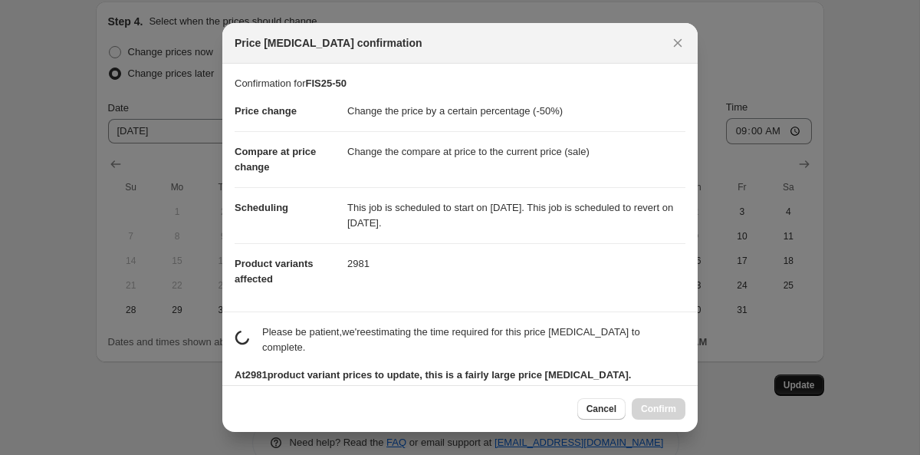
scroll to position [0, 0]
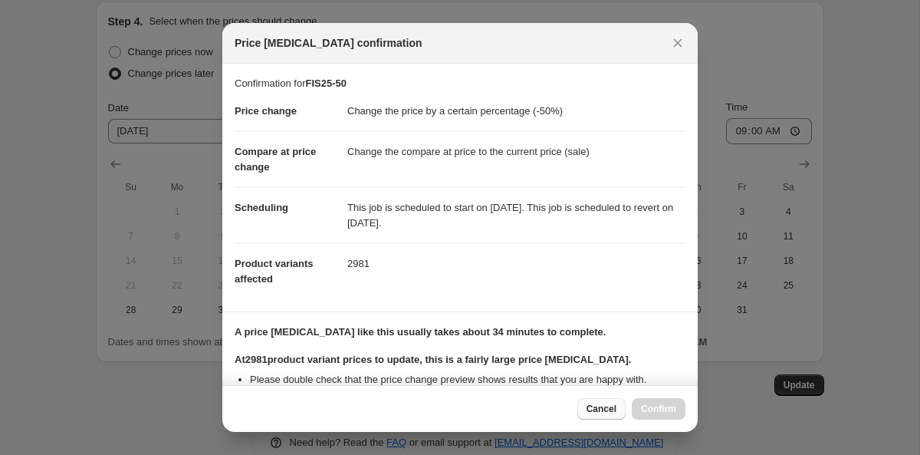
click at [606, 412] on span "Cancel" at bounding box center [602, 409] width 30 height 12
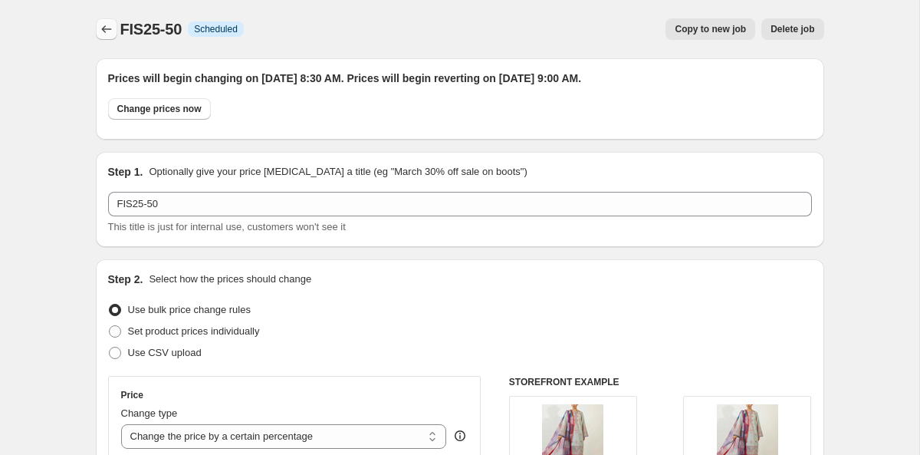
click at [106, 32] on icon "Price change jobs" at bounding box center [106, 28] width 15 height 15
